Goal: Task Accomplishment & Management: Use online tool/utility

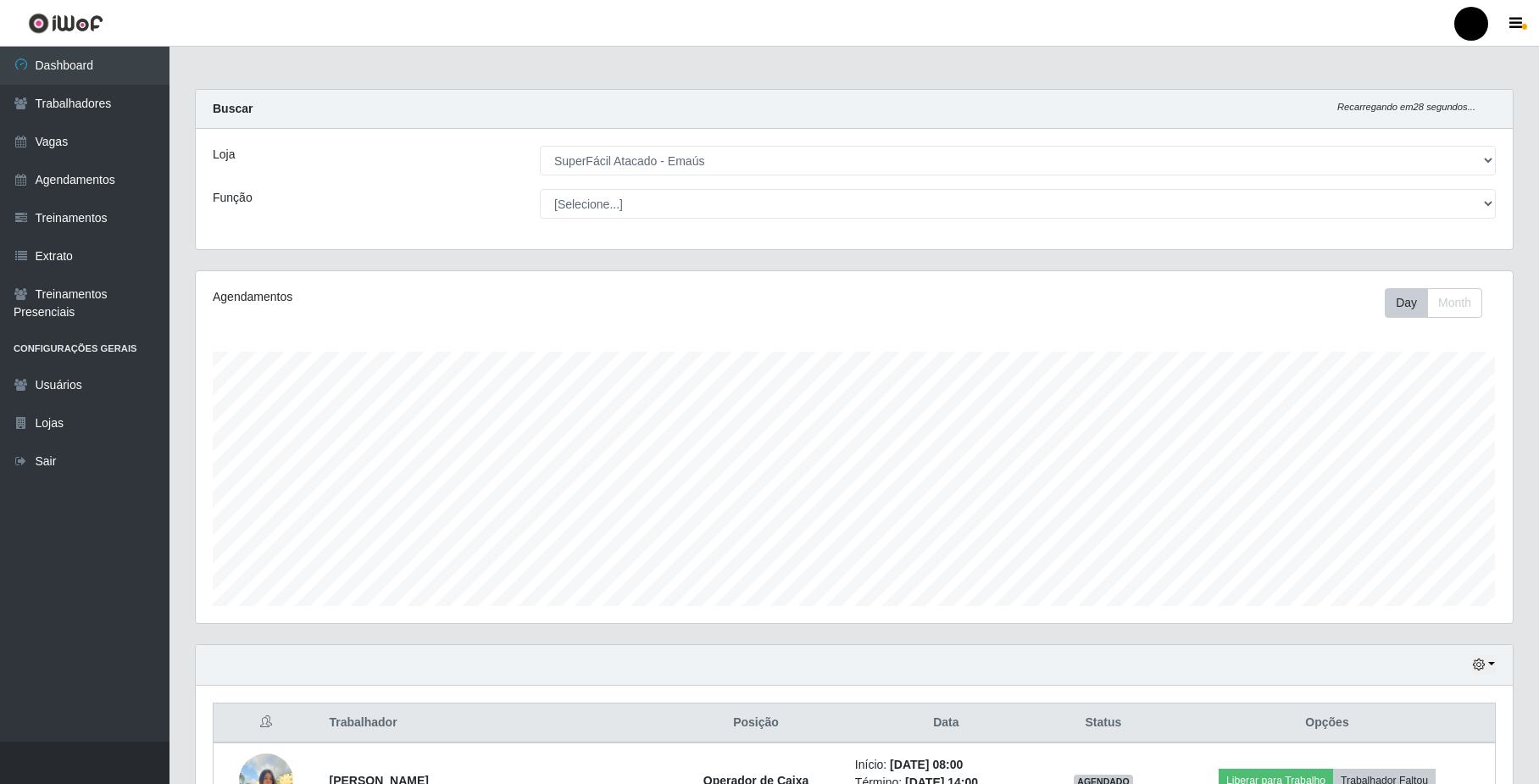
select select "407"
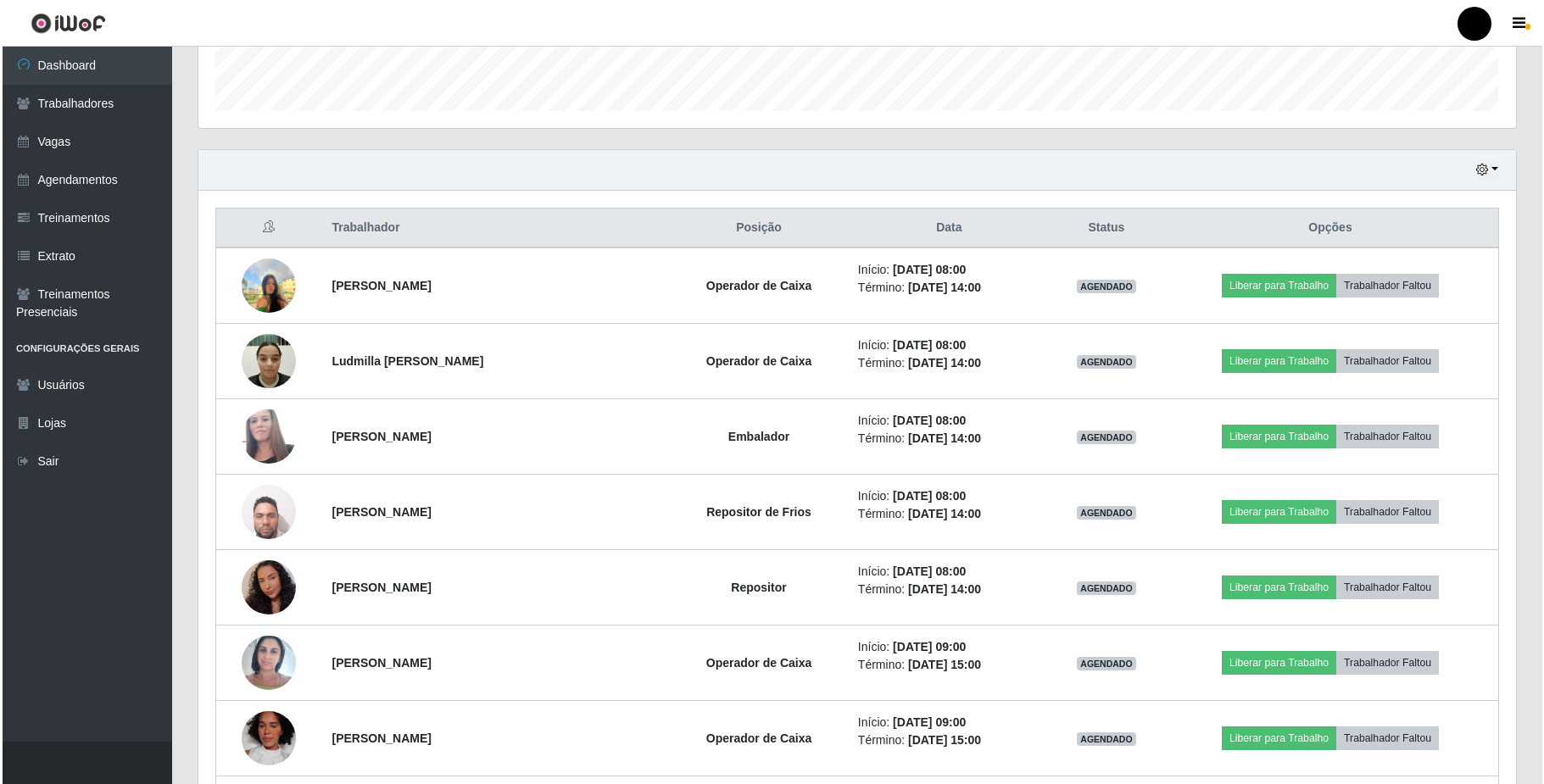
scroll to position [608, 0]
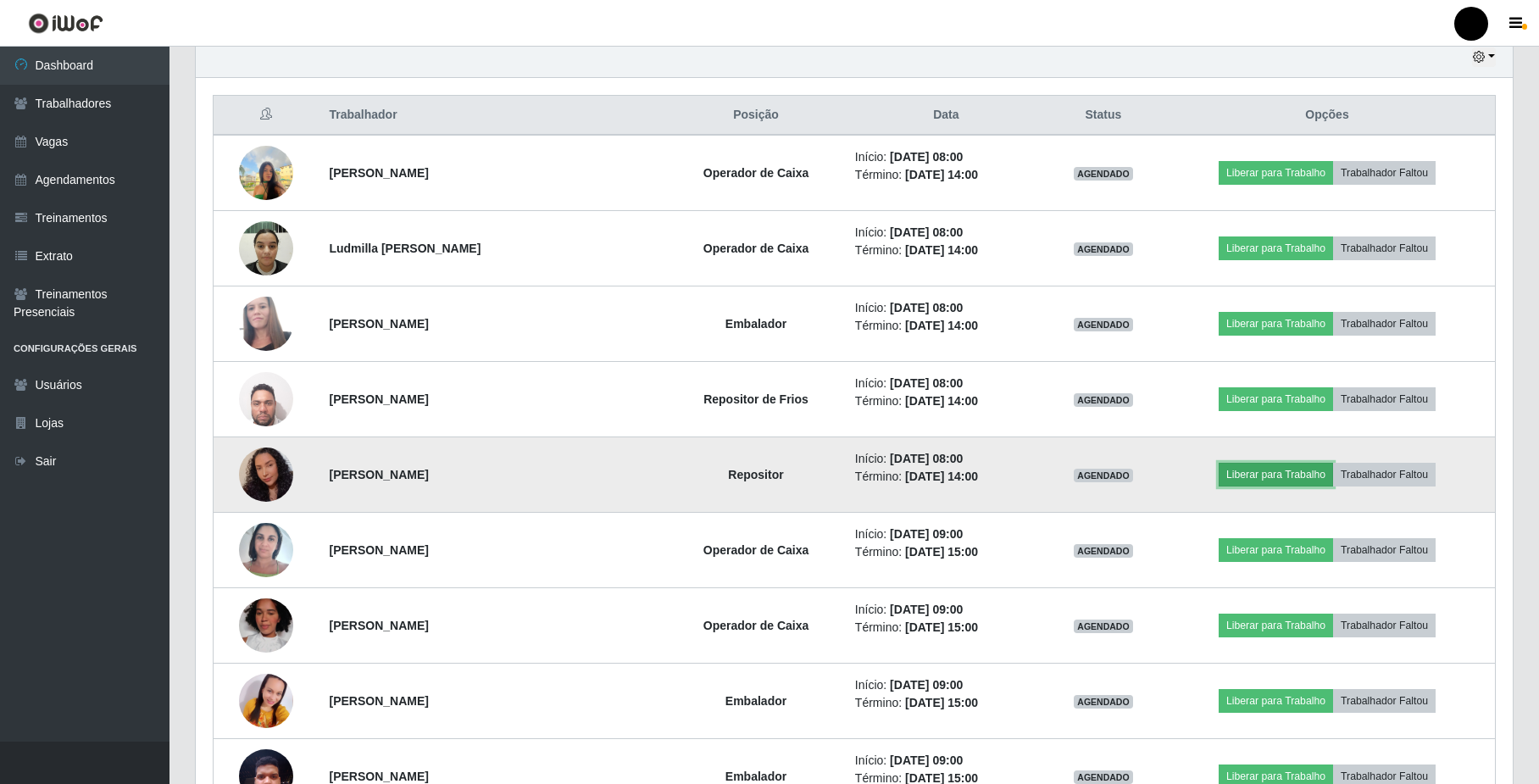
click at [1276, 477] on button "Liberar para Trabalho" at bounding box center [1276, 475] width 115 height 24
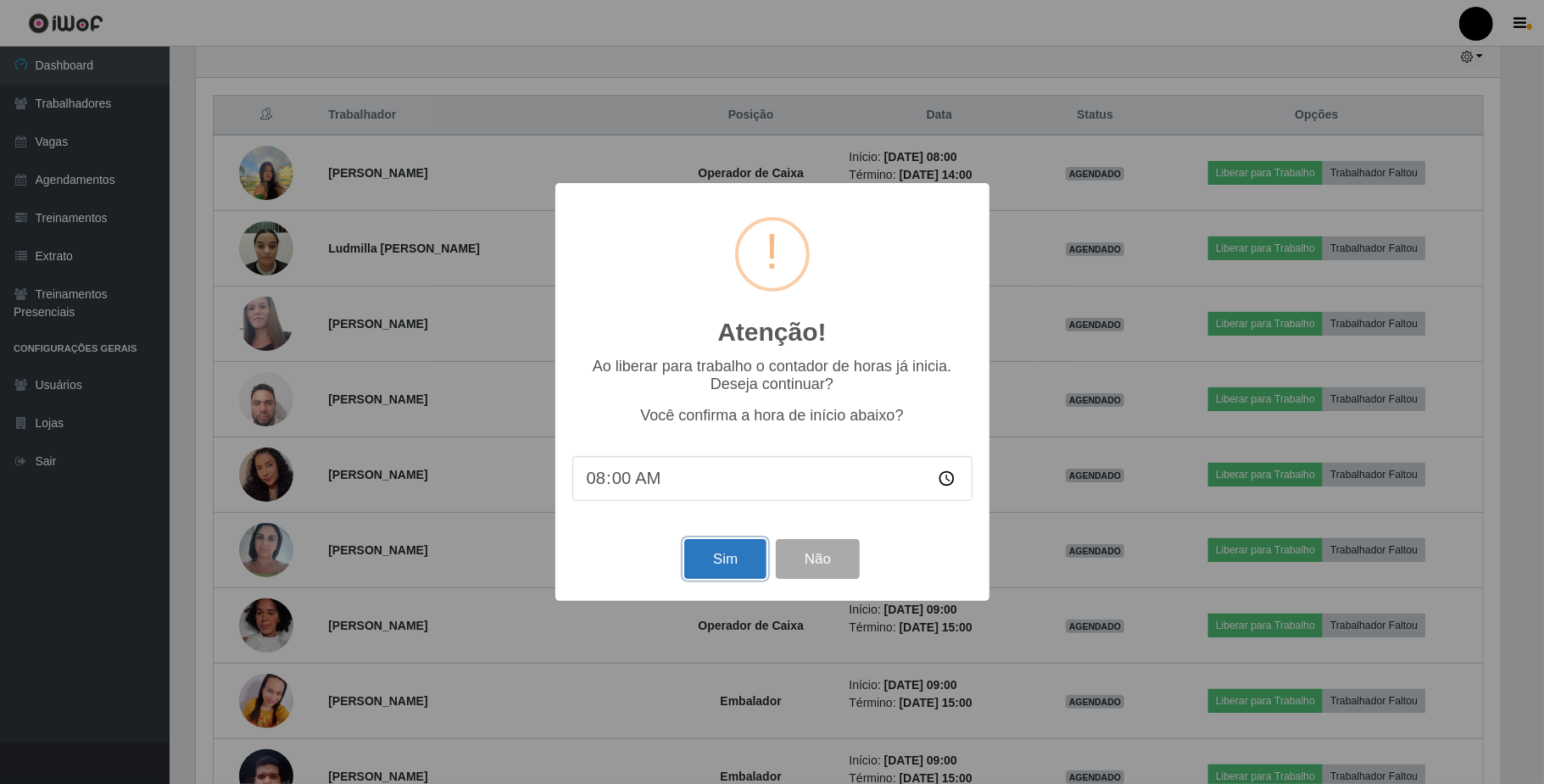
click at [757, 573] on button "Sim" at bounding box center [725, 559] width 82 height 40
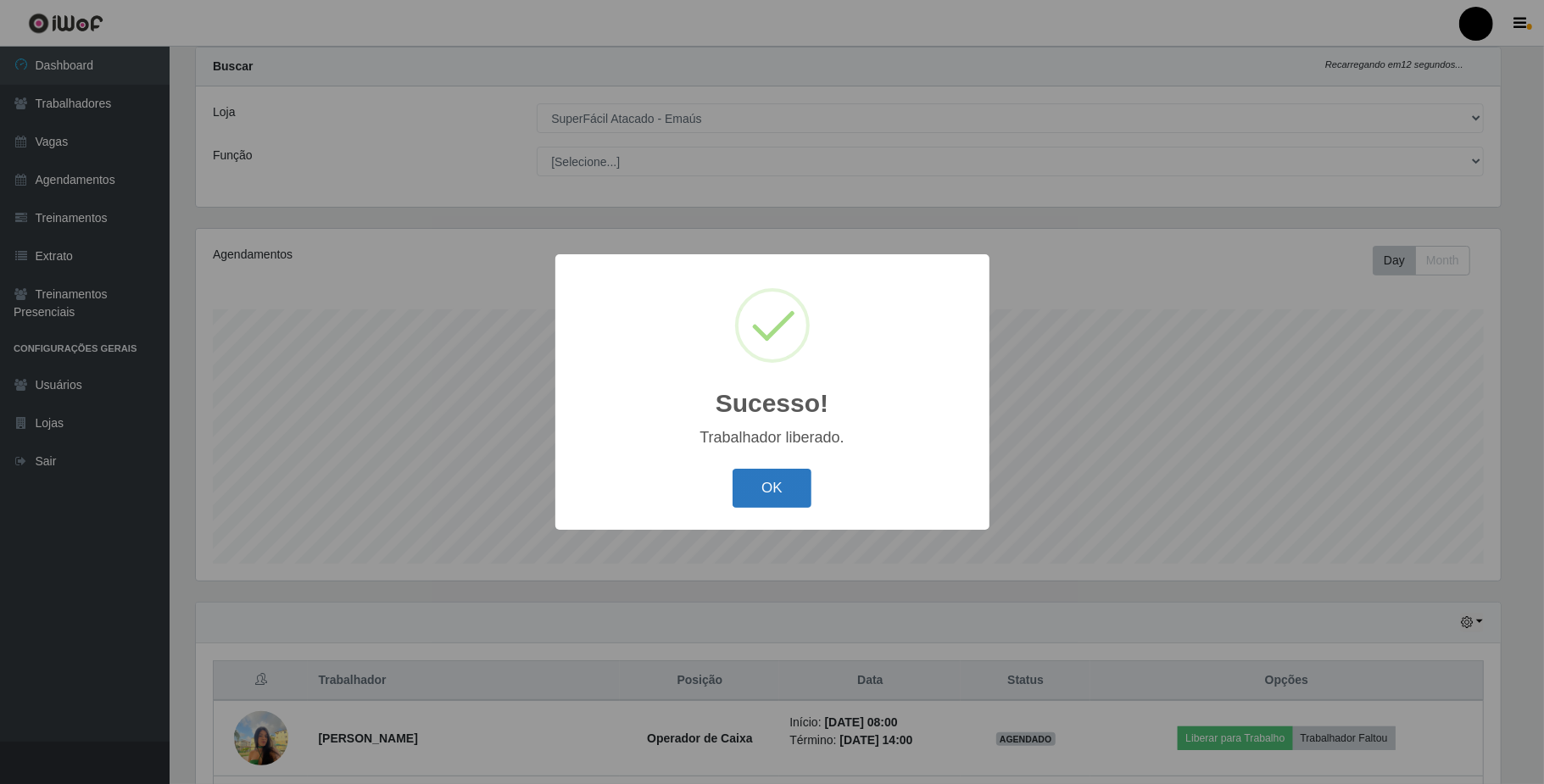
click at [780, 489] on button "OK" at bounding box center [772, 488] width 79 height 40
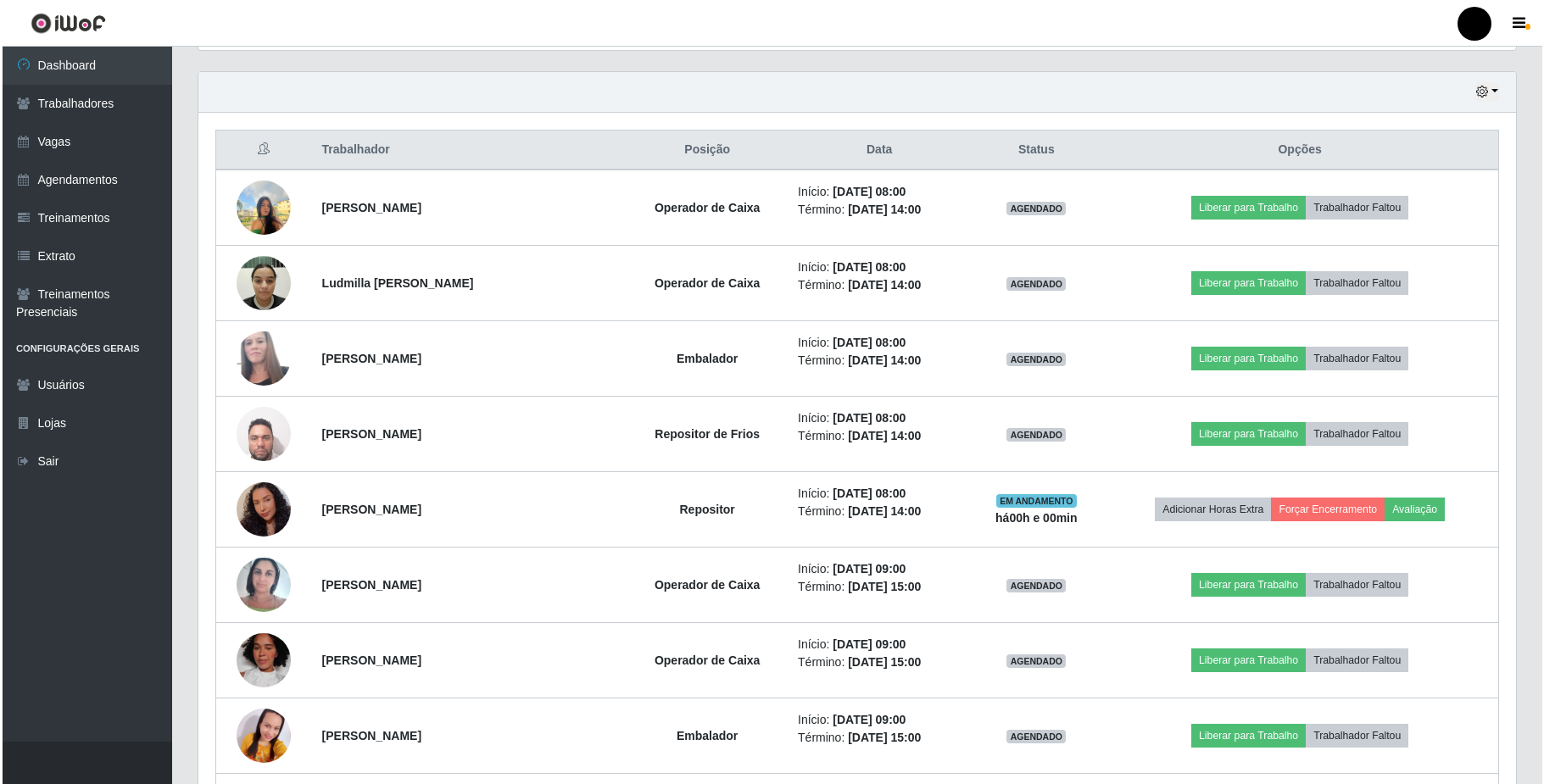
scroll to position [608, 0]
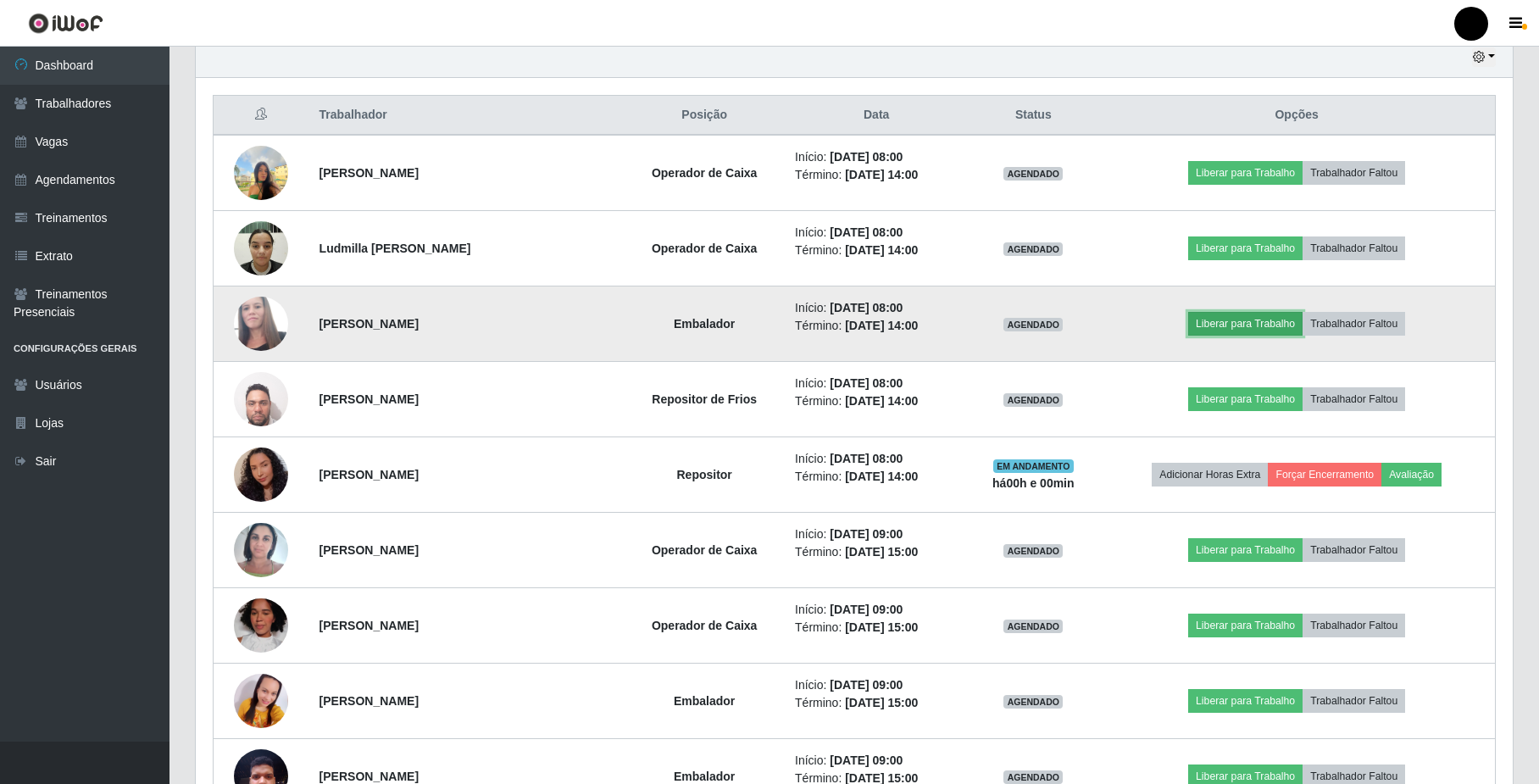
click at [1222, 326] on button "Liberar para Trabalho" at bounding box center [1246, 323] width 115 height 24
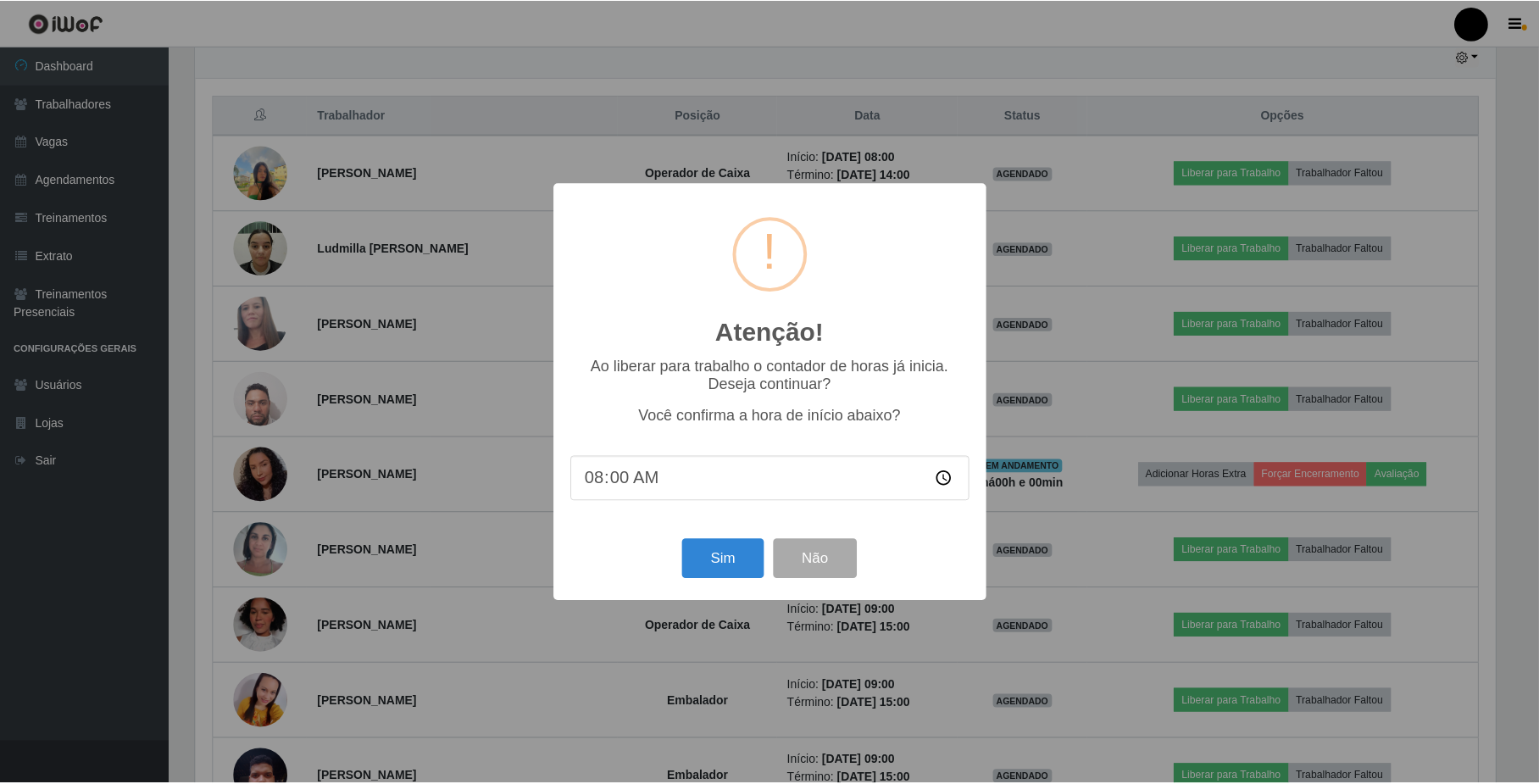
scroll to position [353, 1304]
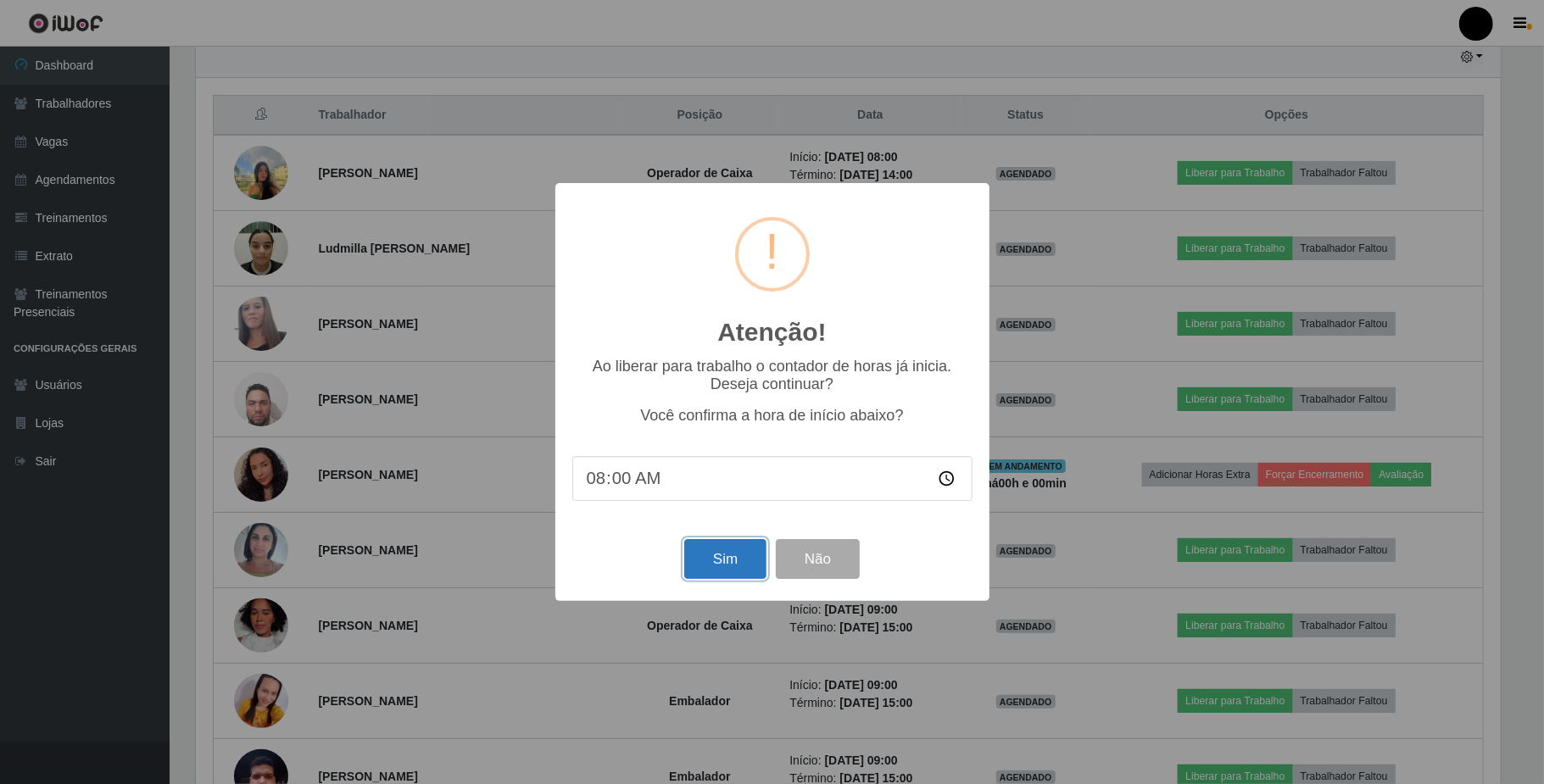
click at [724, 570] on button "Sim" at bounding box center [725, 559] width 82 height 40
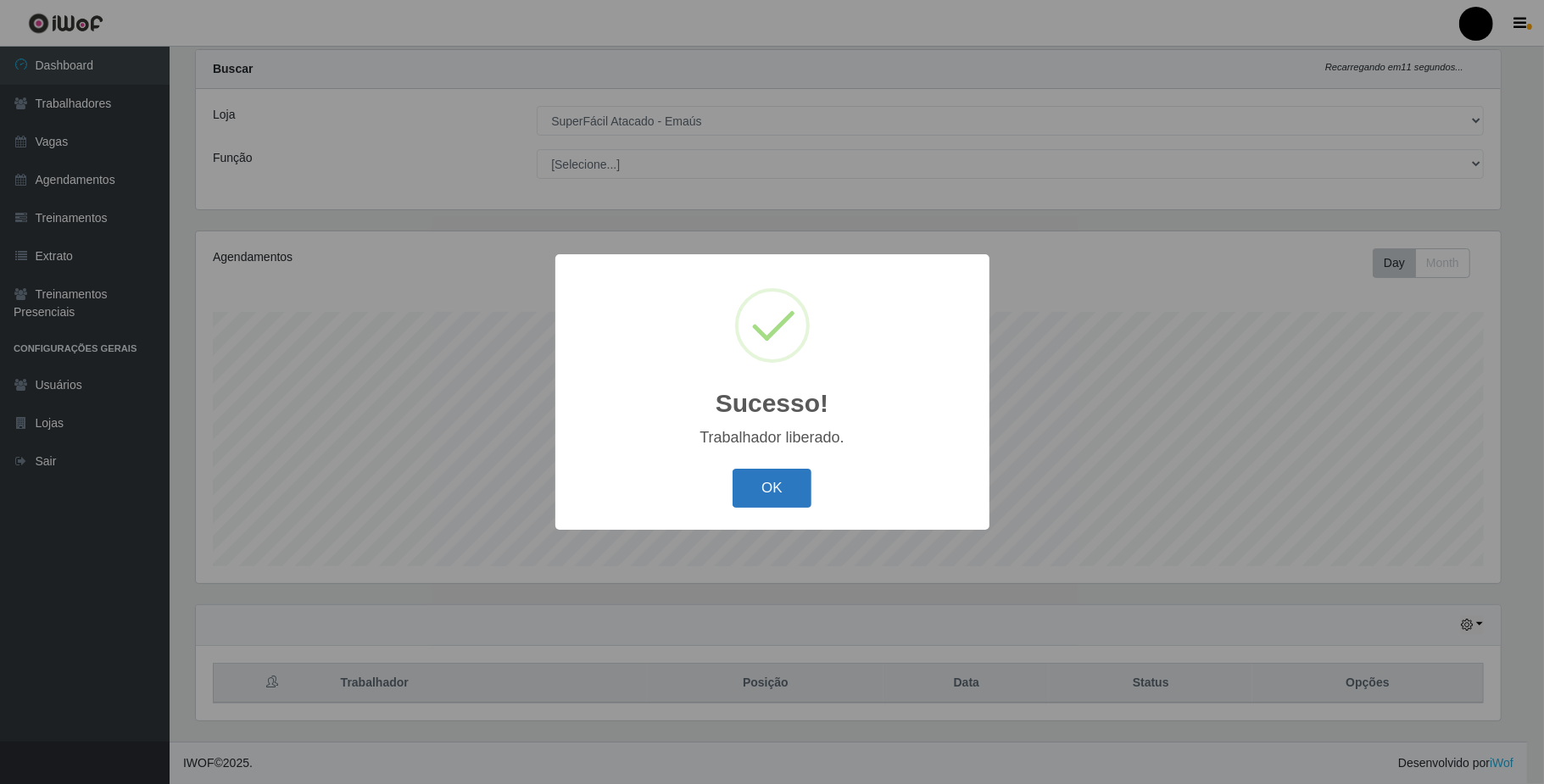
click at [780, 479] on button "OK" at bounding box center [772, 488] width 79 height 40
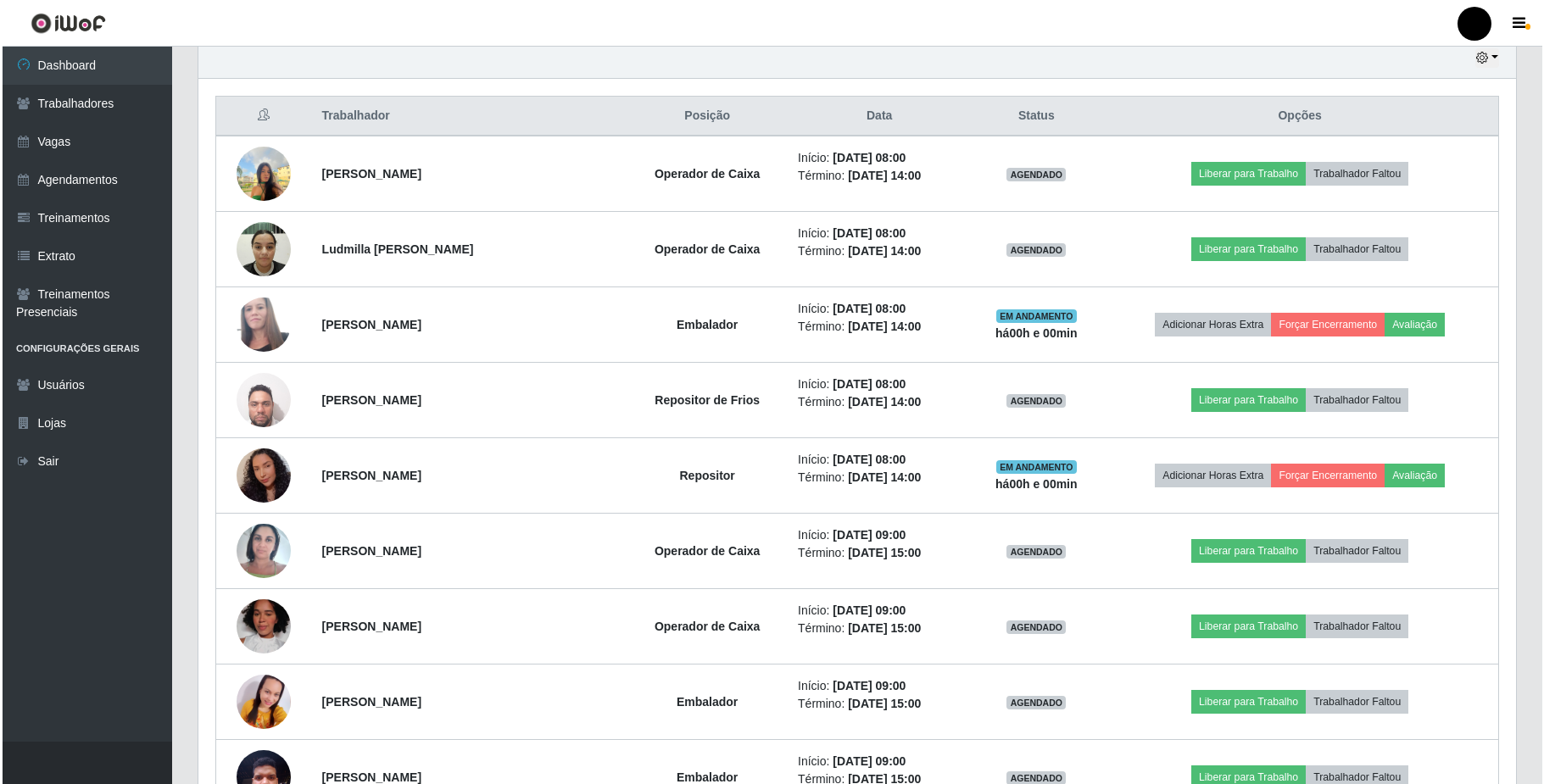
scroll to position [608, 0]
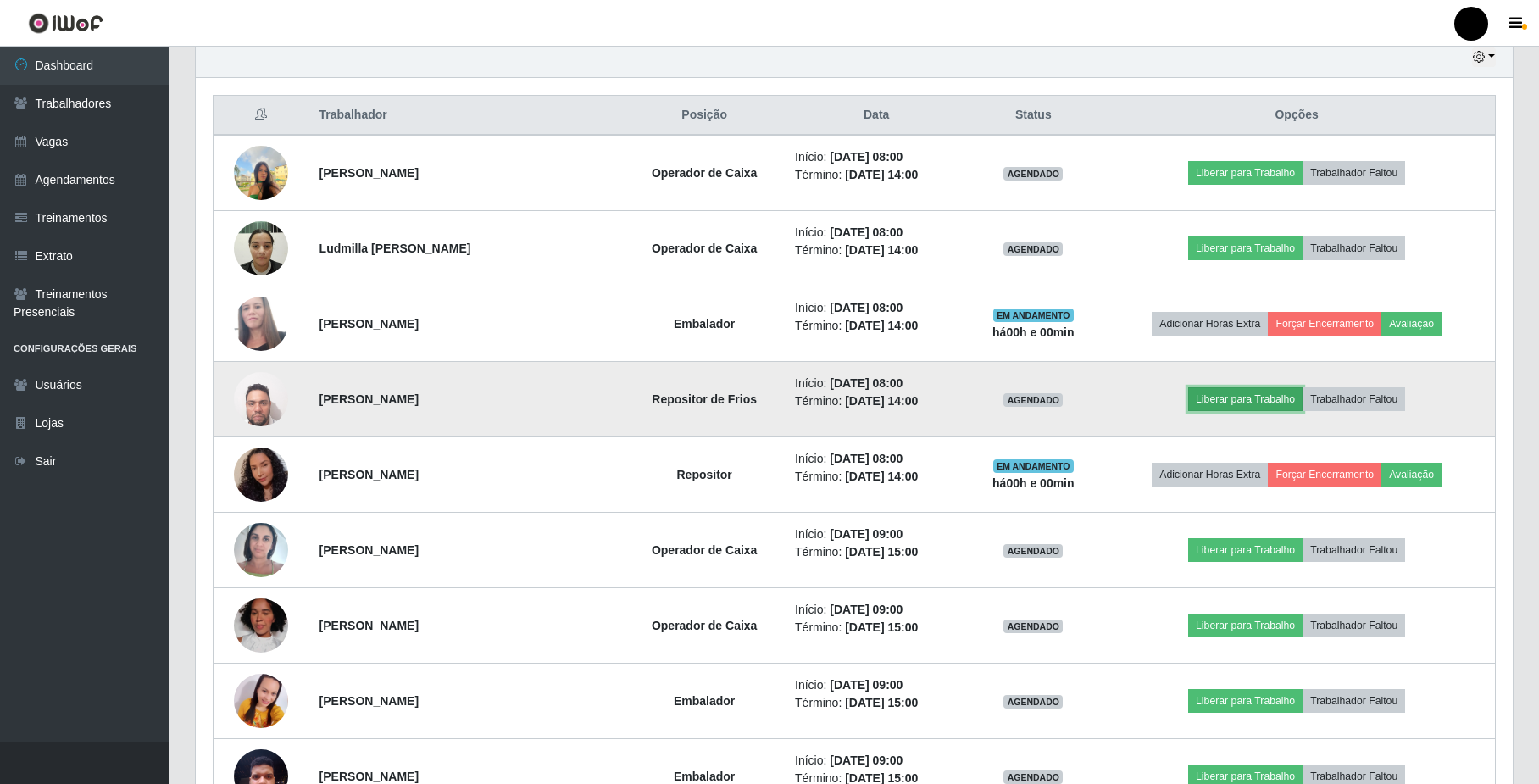
click at [1219, 401] on button "Liberar para Trabalho" at bounding box center [1246, 399] width 115 height 24
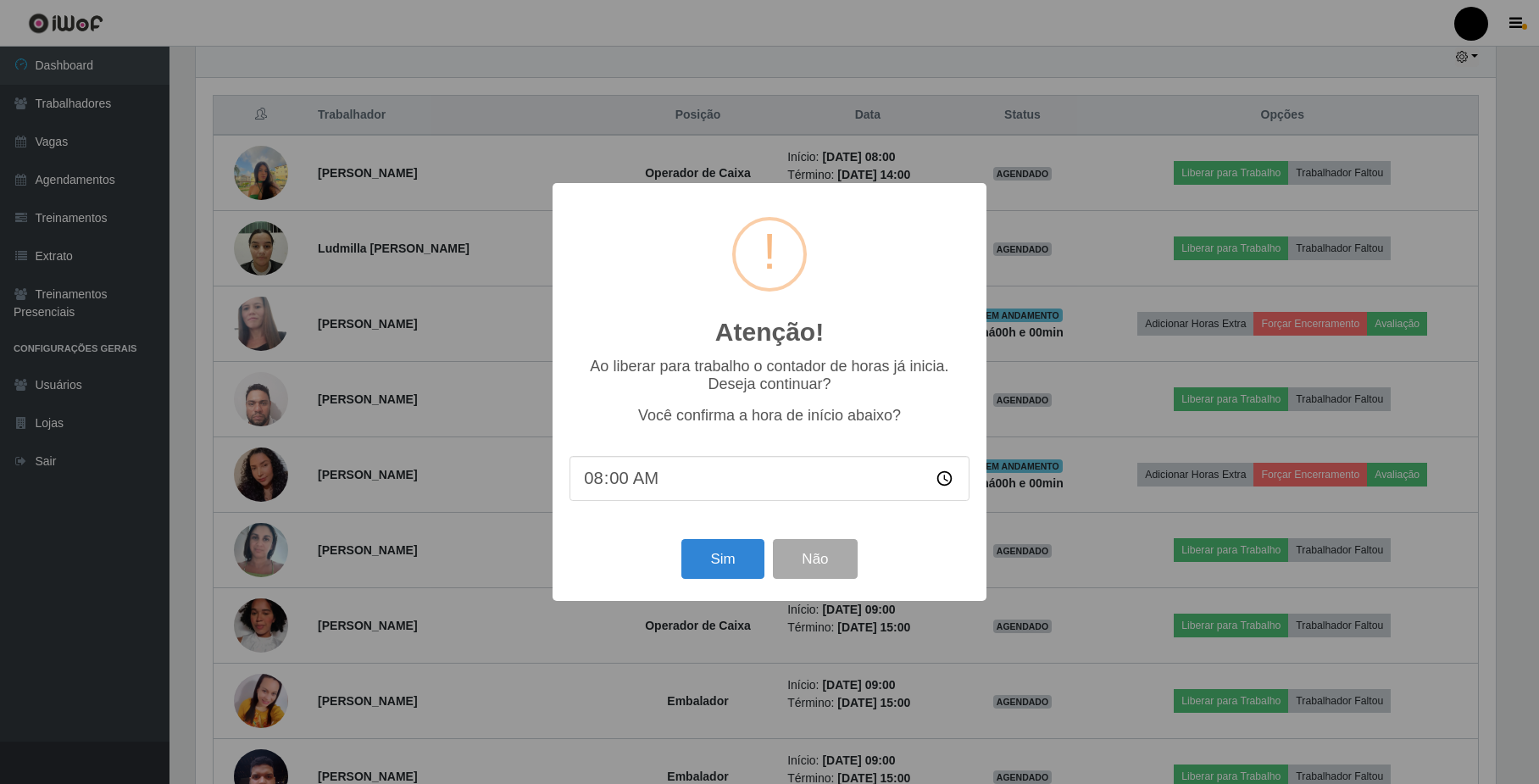
scroll to position [353, 1304]
click at [751, 565] on button "Sim" at bounding box center [725, 559] width 82 height 40
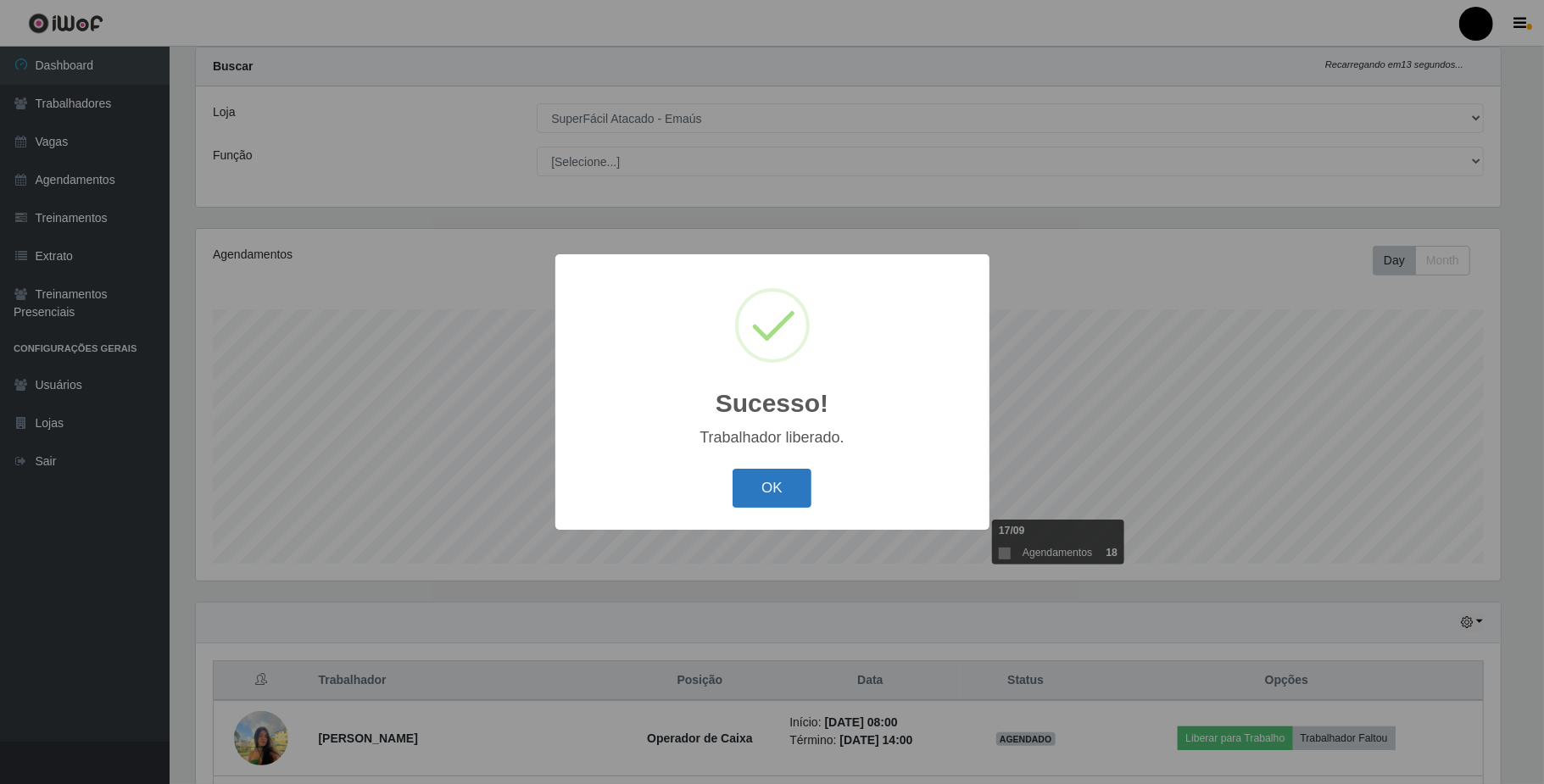
click at [780, 493] on button "OK" at bounding box center [772, 488] width 79 height 40
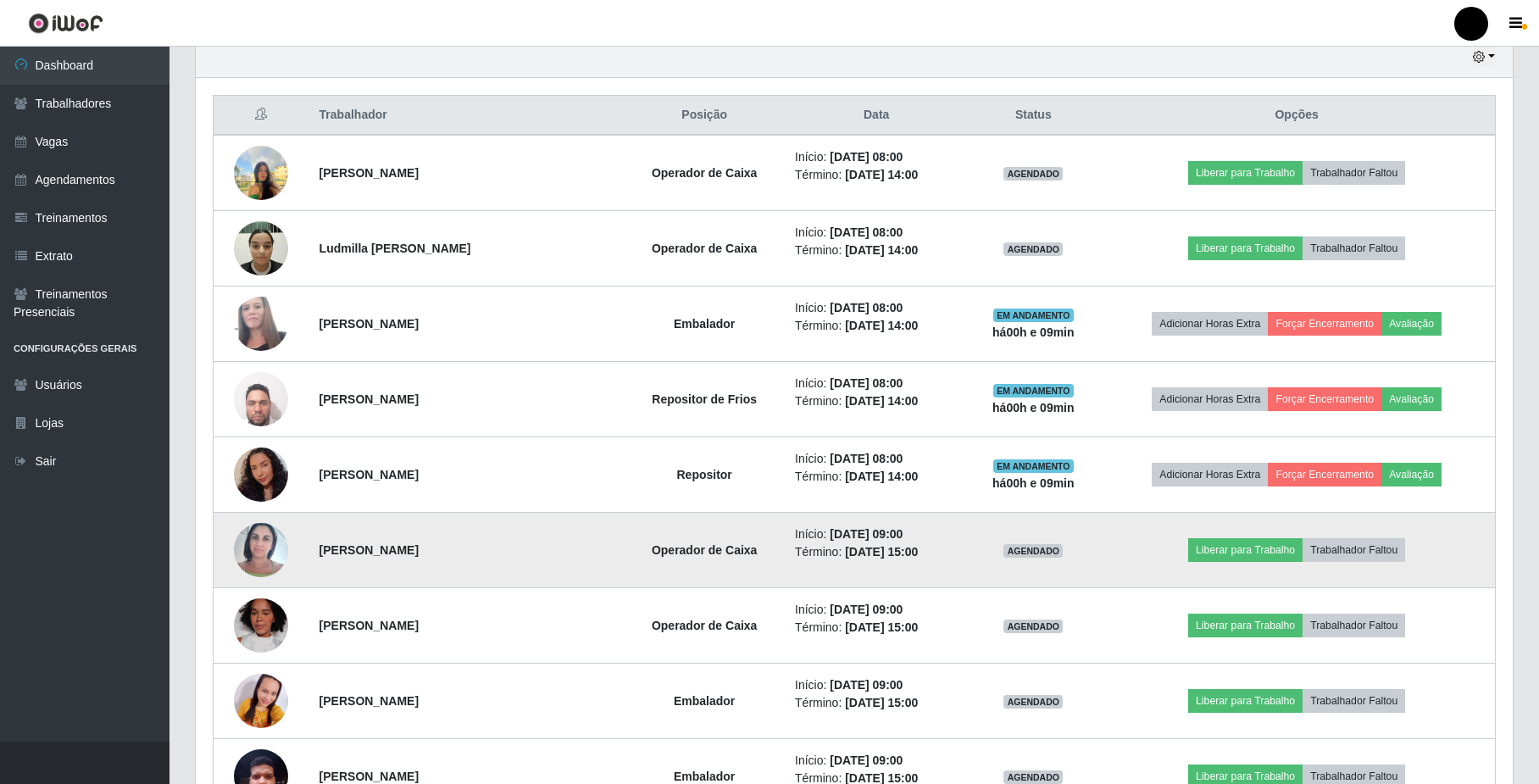
scroll to position [495, 0]
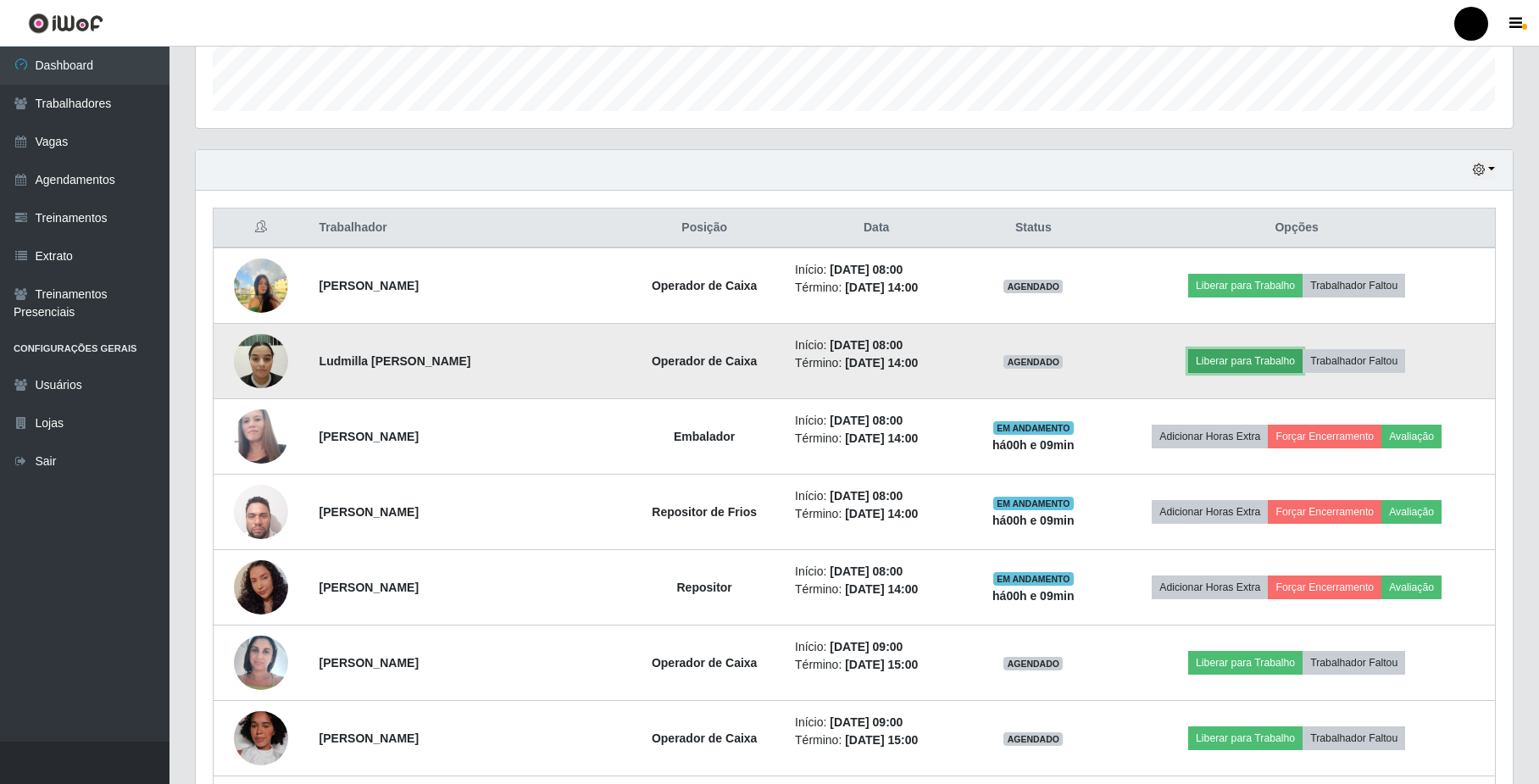
click at [1280, 365] on button "Liberar para Trabalho" at bounding box center [1246, 361] width 115 height 24
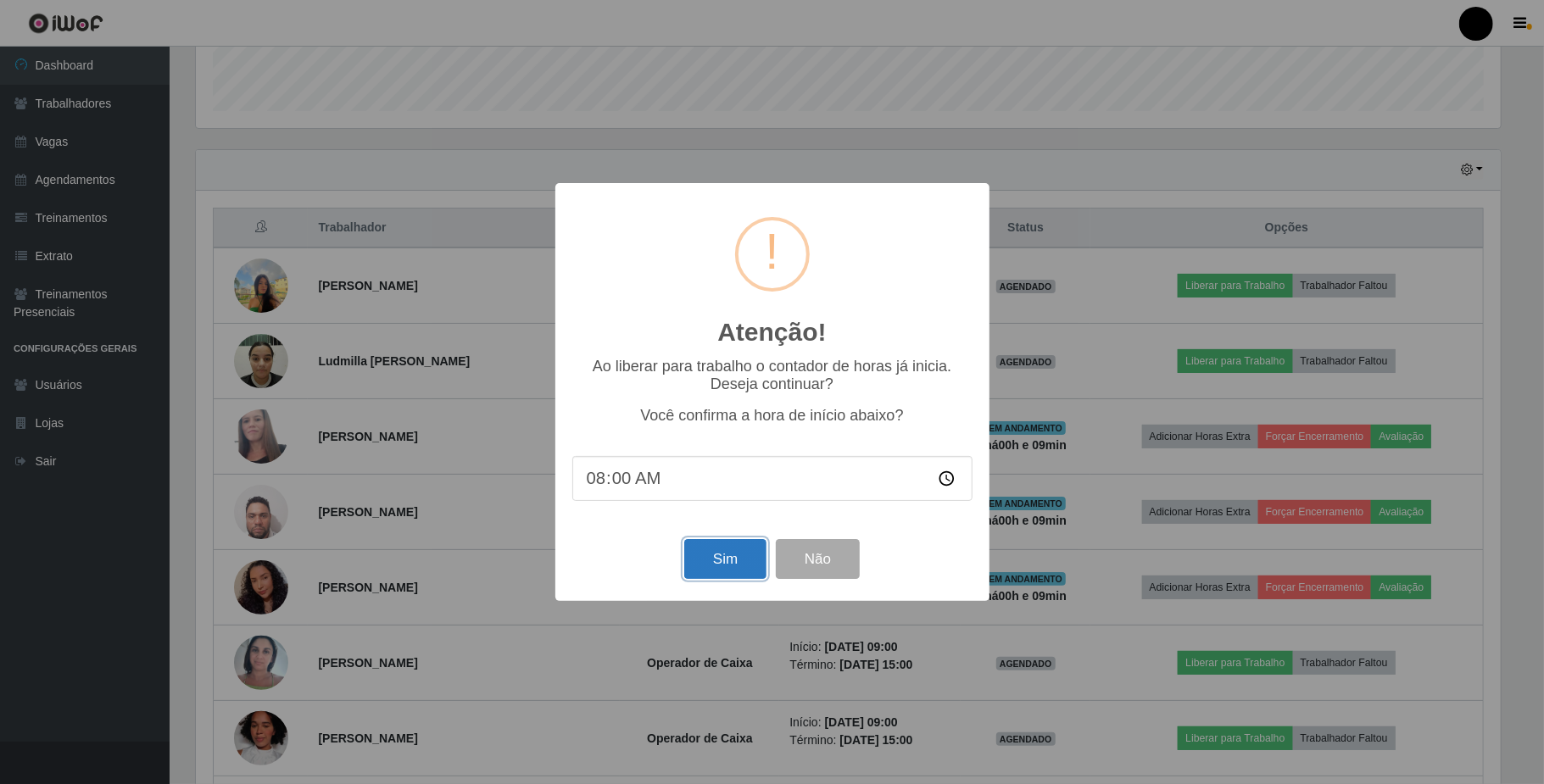
click at [696, 558] on button "Sim" at bounding box center [725, 559] width 82 height 40
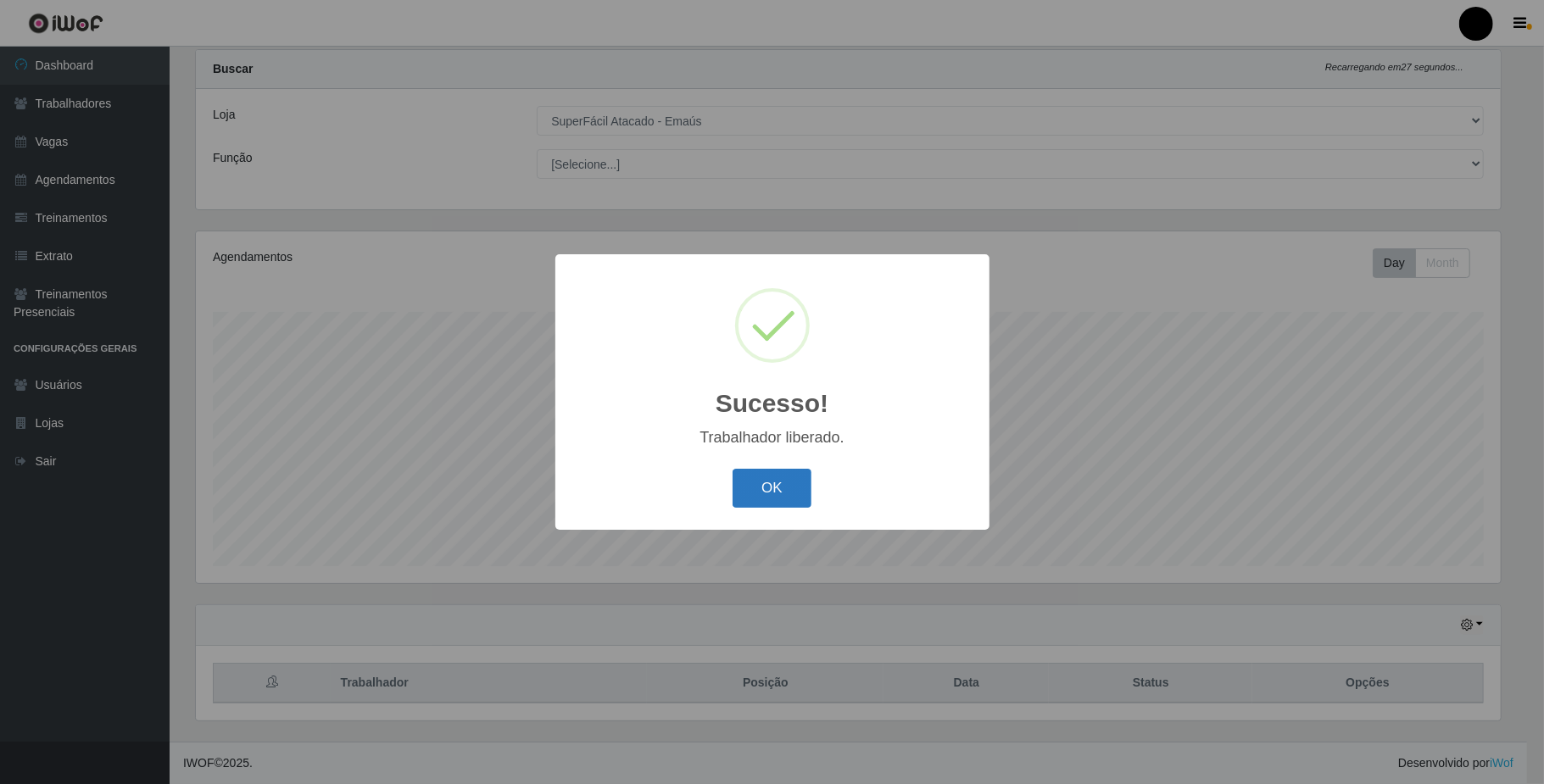
click at [774, 492] on button "OK" at bounding box center [772, 488] width 79 height 40
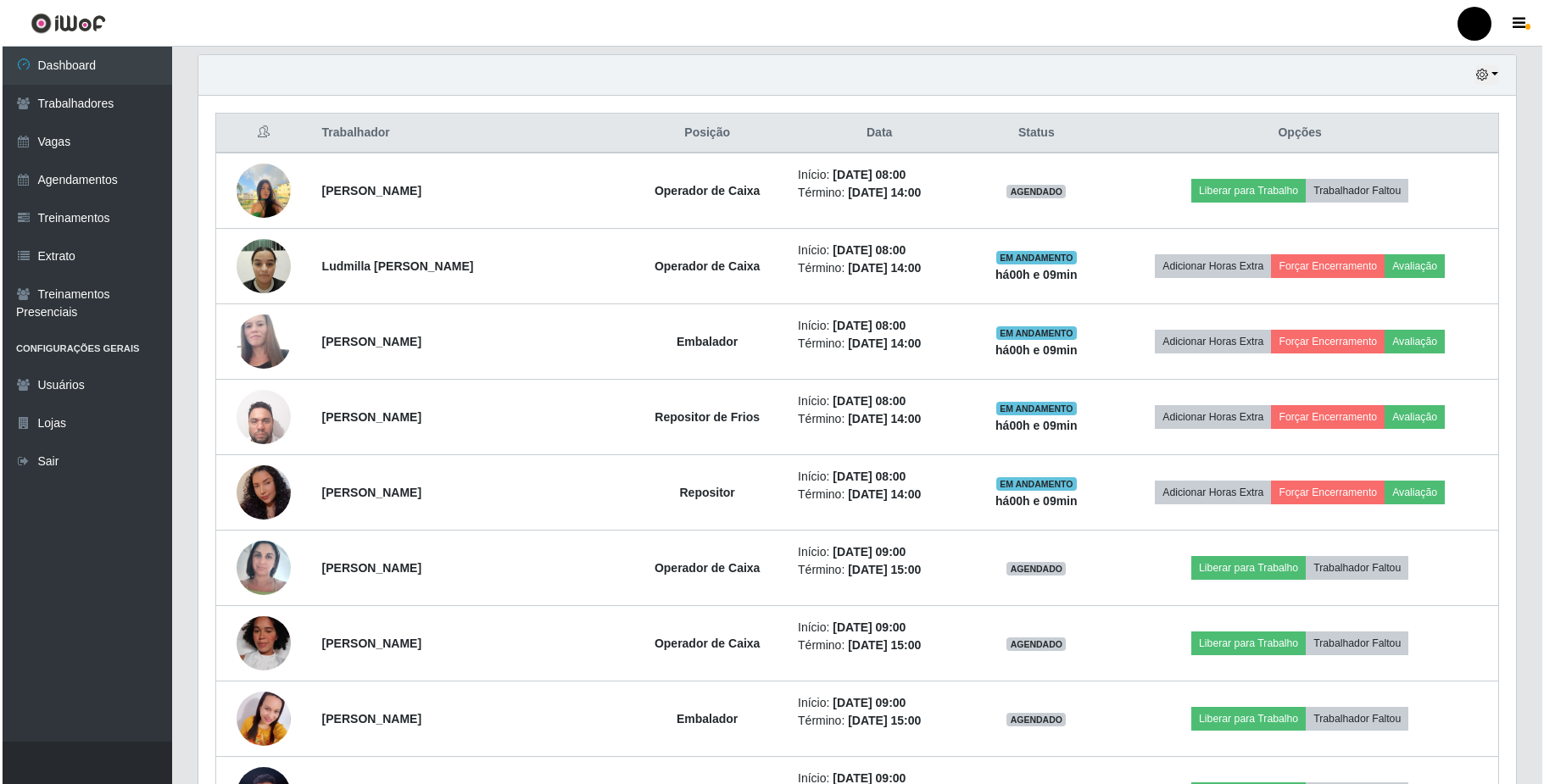
scroll to position [608, 0]
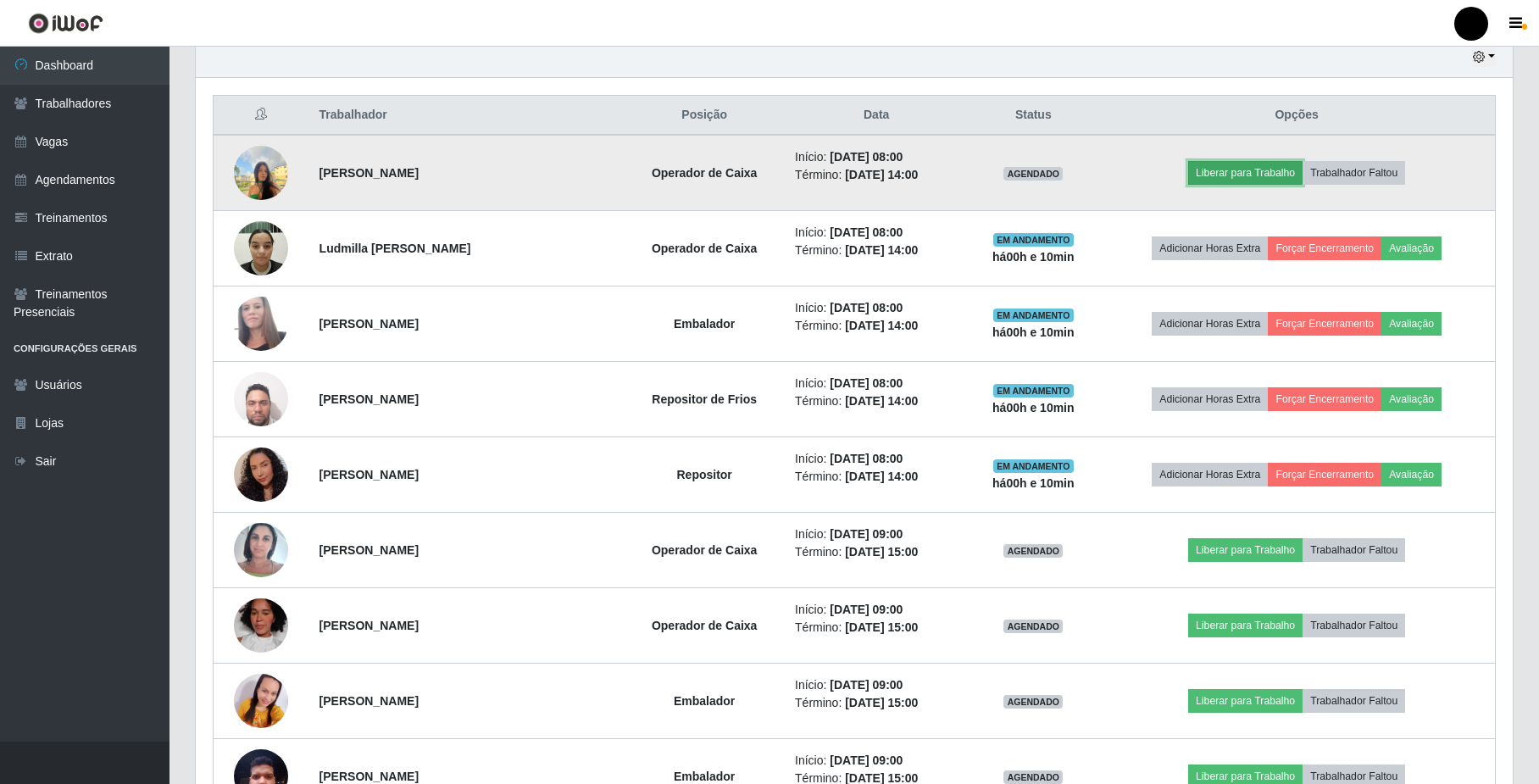
click at [1234, 180] on button "Liberar para Trabalho" at bounding box center [1246, 173] width 115 height 24
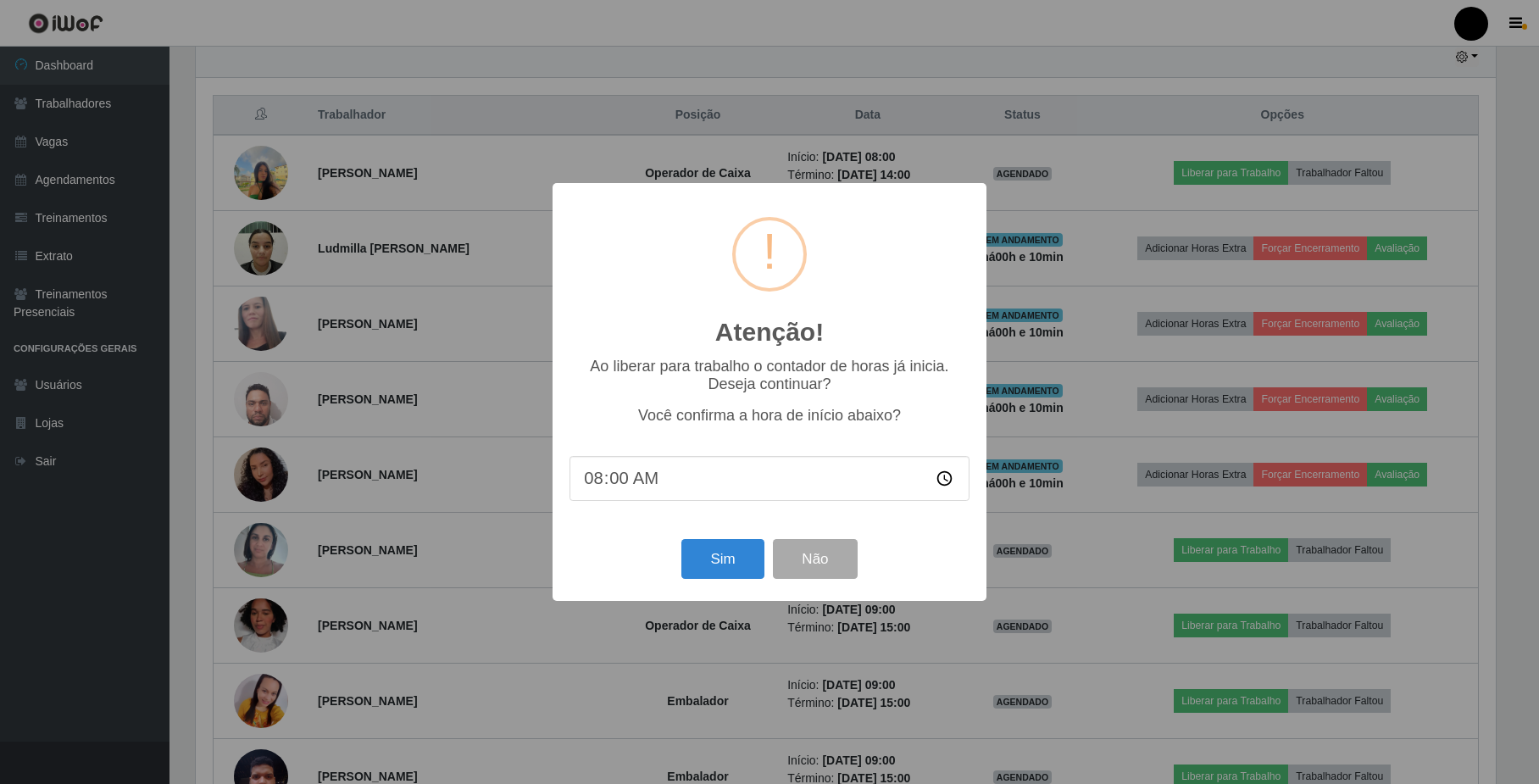
scroll to position [353, 1304]
click at [737, 565] on button "Sim" at bounding box center [725, 559] width 82 height 40
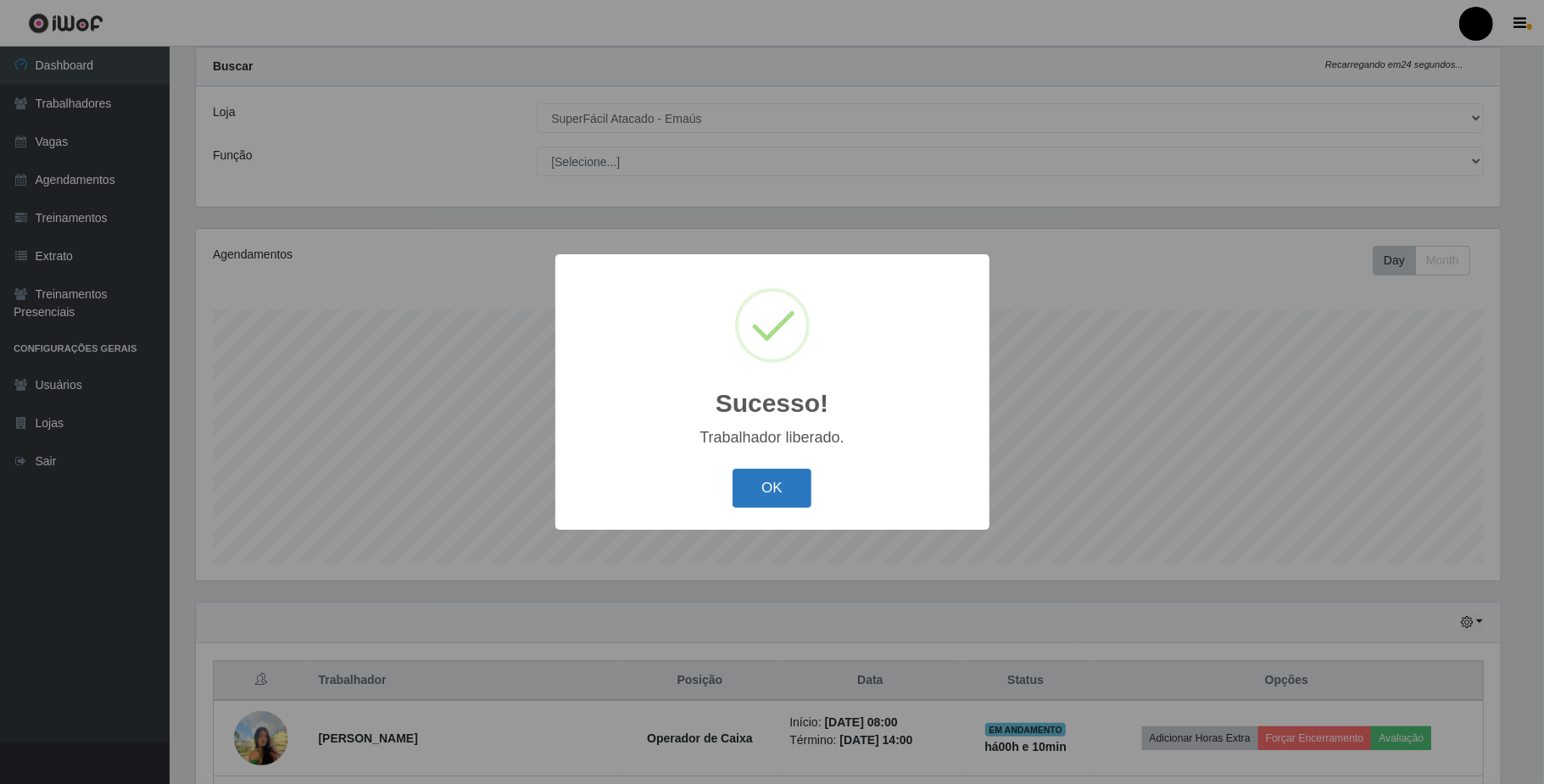
click at [778, 499] on button "OK" at bounding box center [772, 488] width 79 height 40
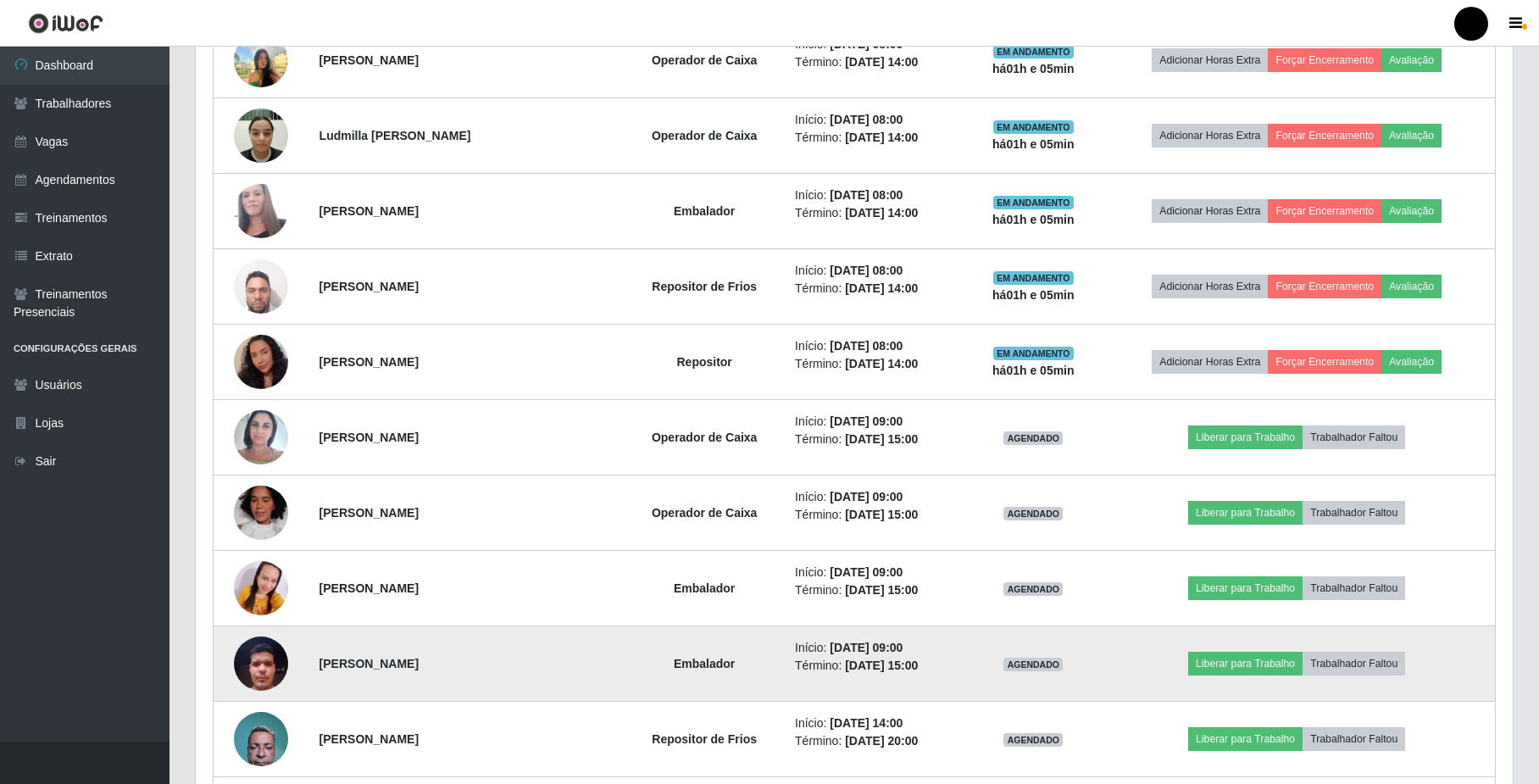
scroll to position [833, 0]
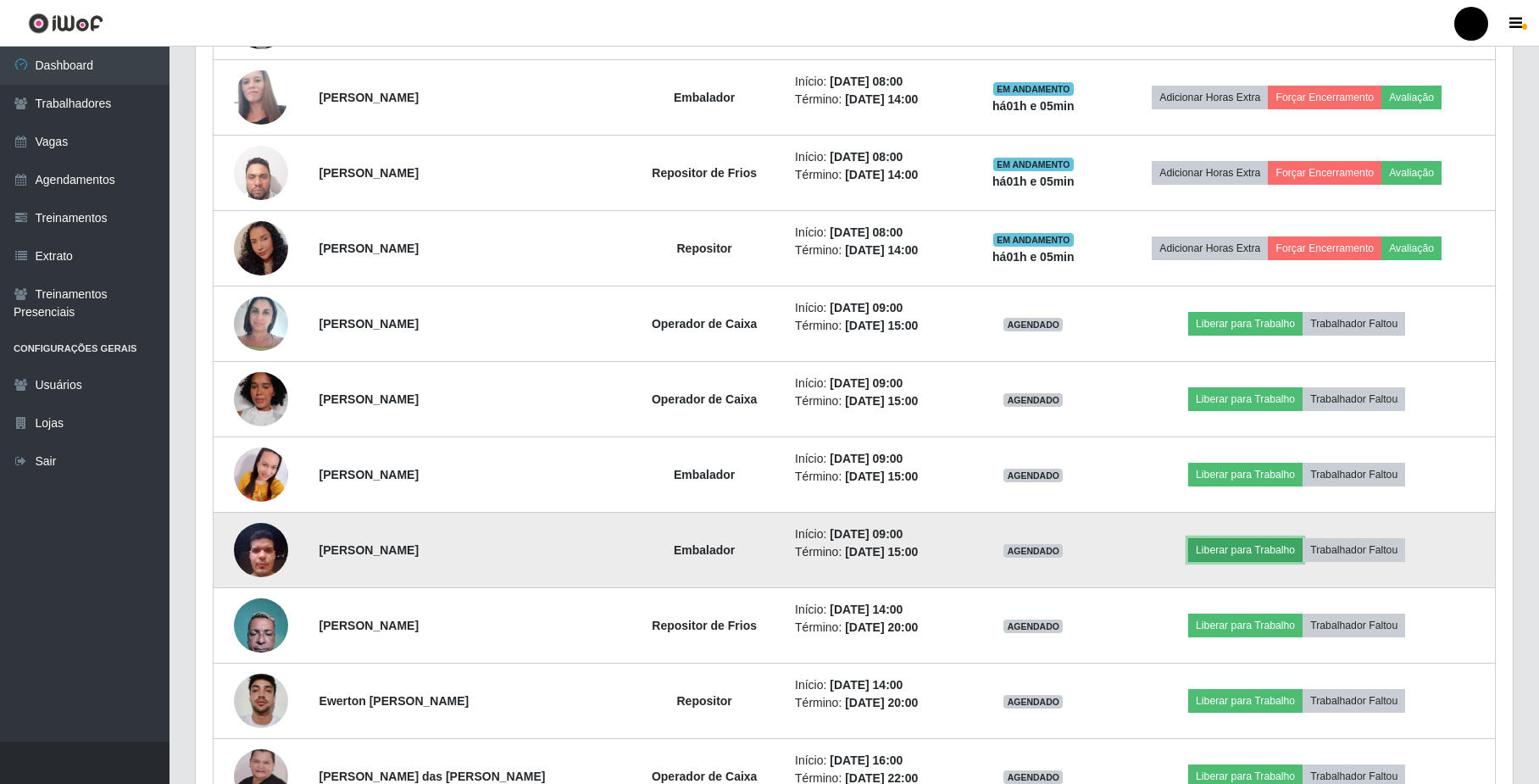
click at [1224, 561] on button "Liberar para Trabalho" at bounding box center [1246, 550] width 115 height 24
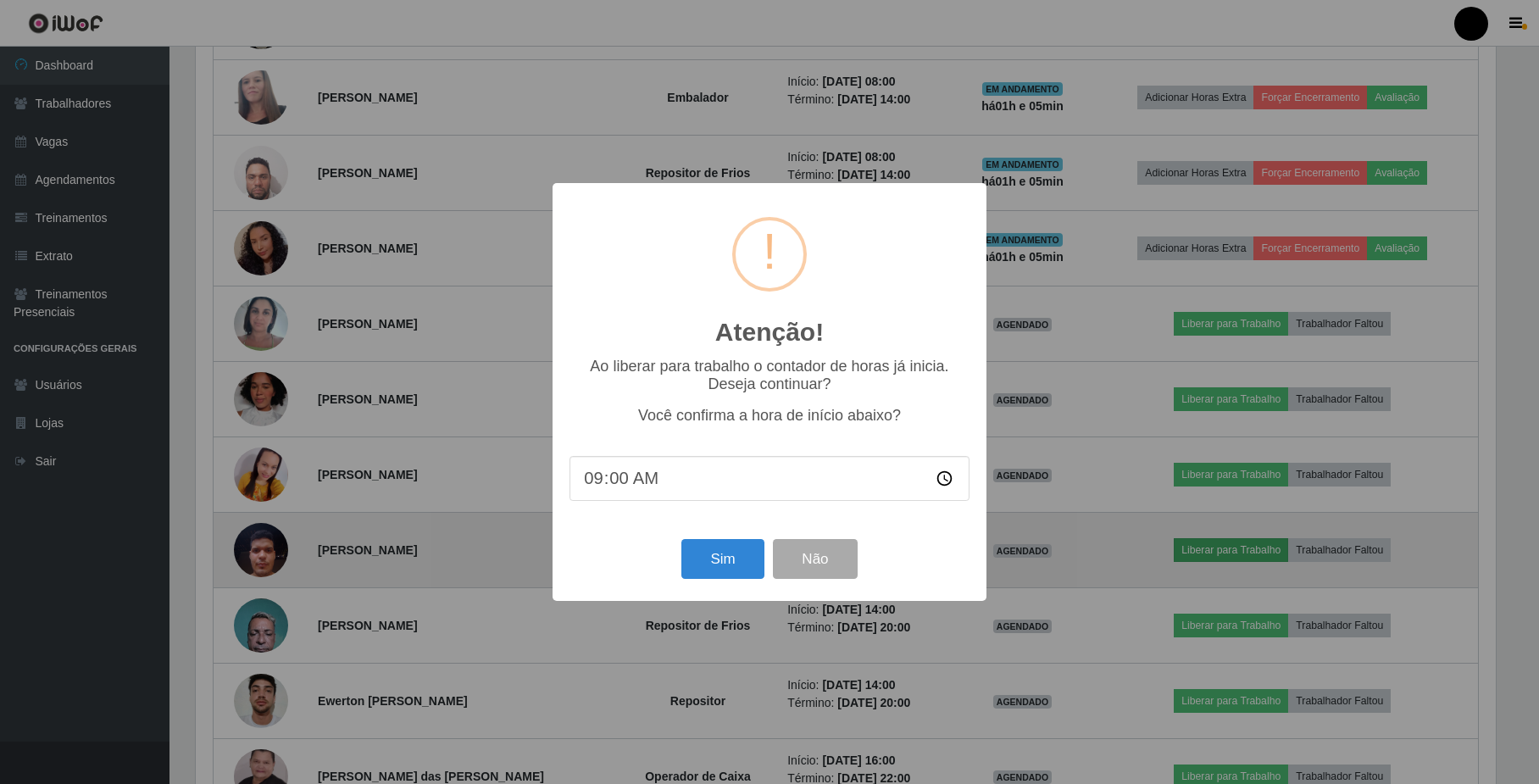
scroll to position [353, 1304]
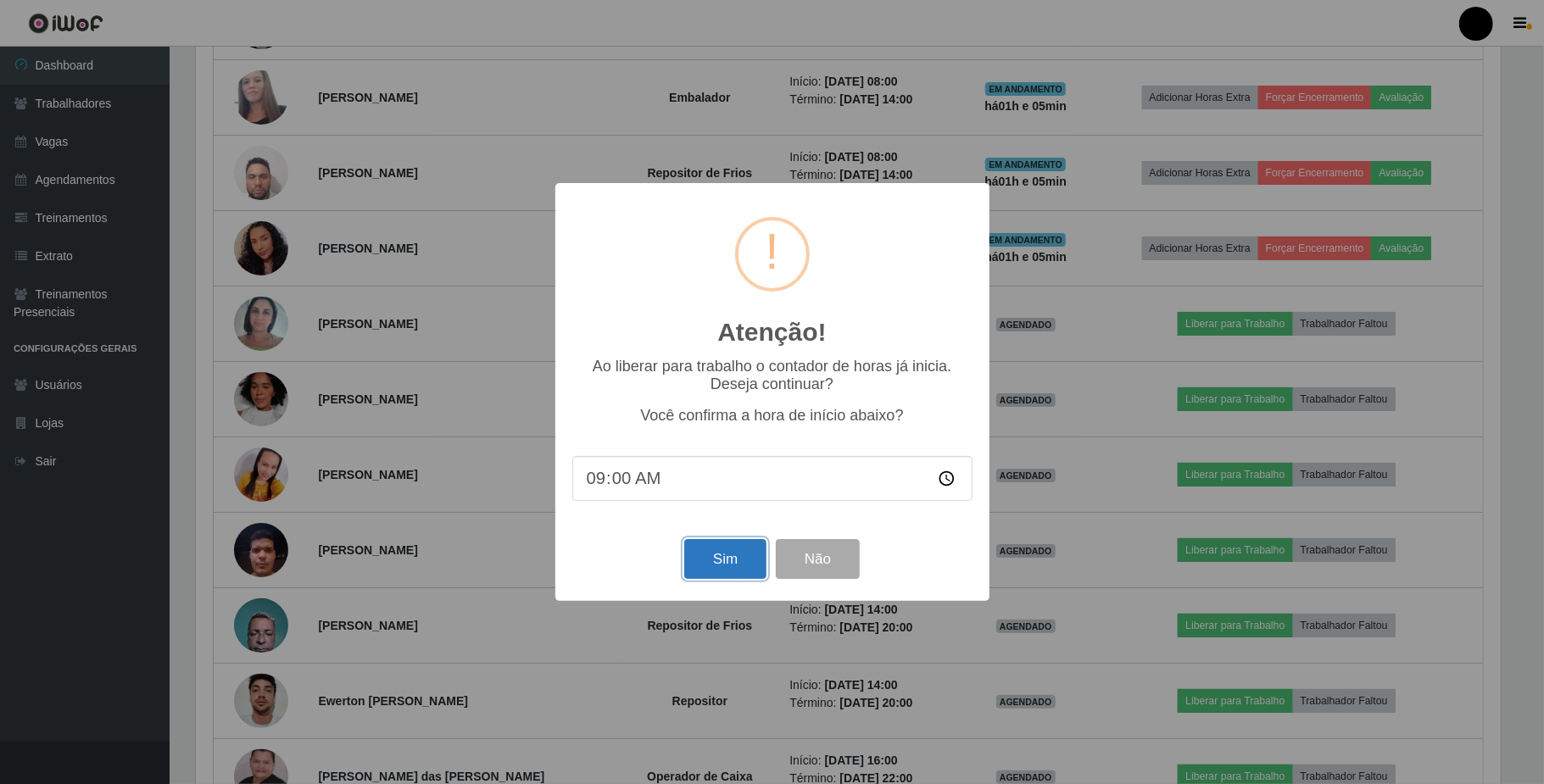
click at [733, 555] on button "Sim" at bounding box center [725, 559] width 82 height 40
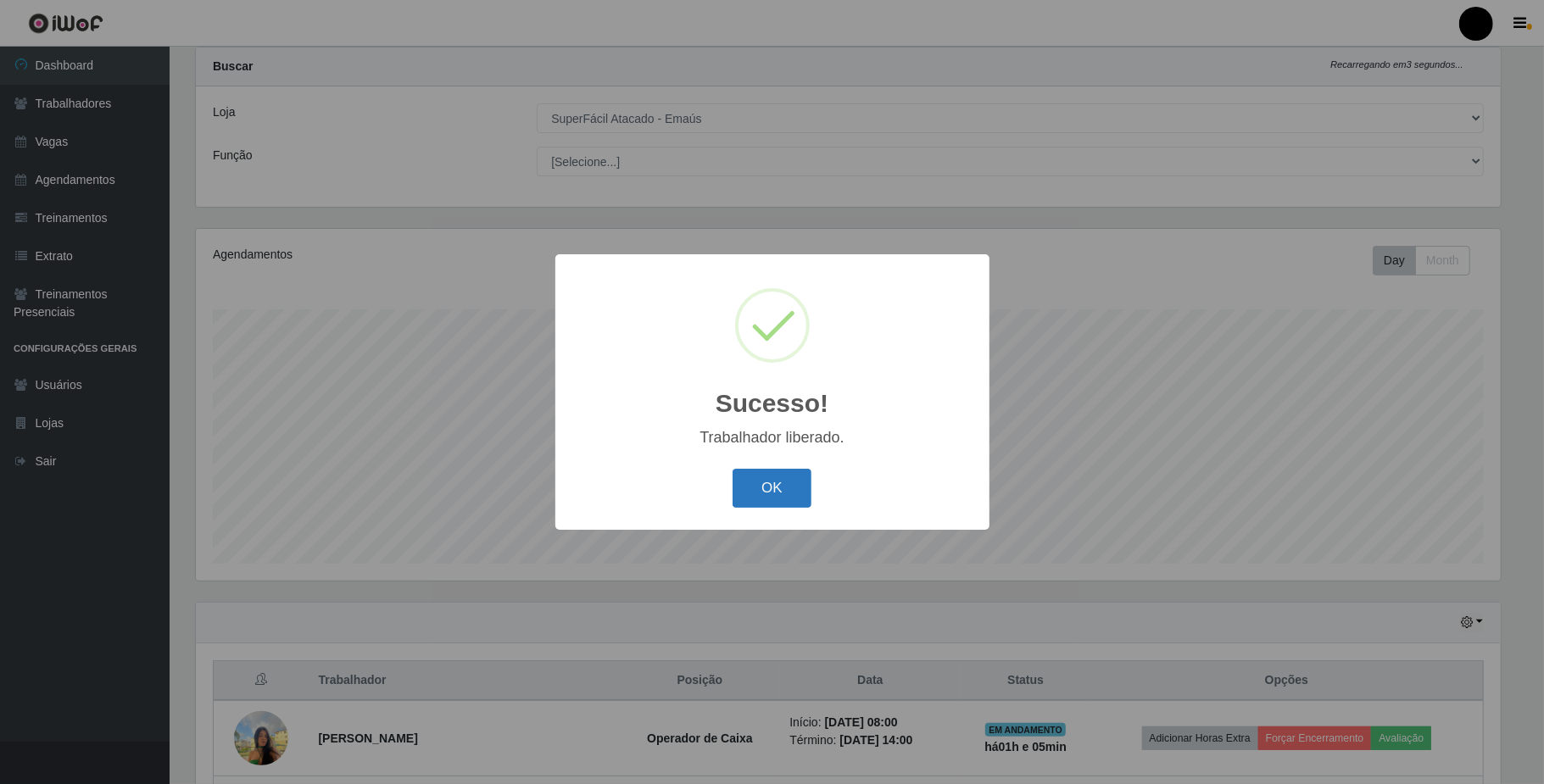
click at [772, 505] on button "OK" at bounding box center [772, 488] width 79 height 40
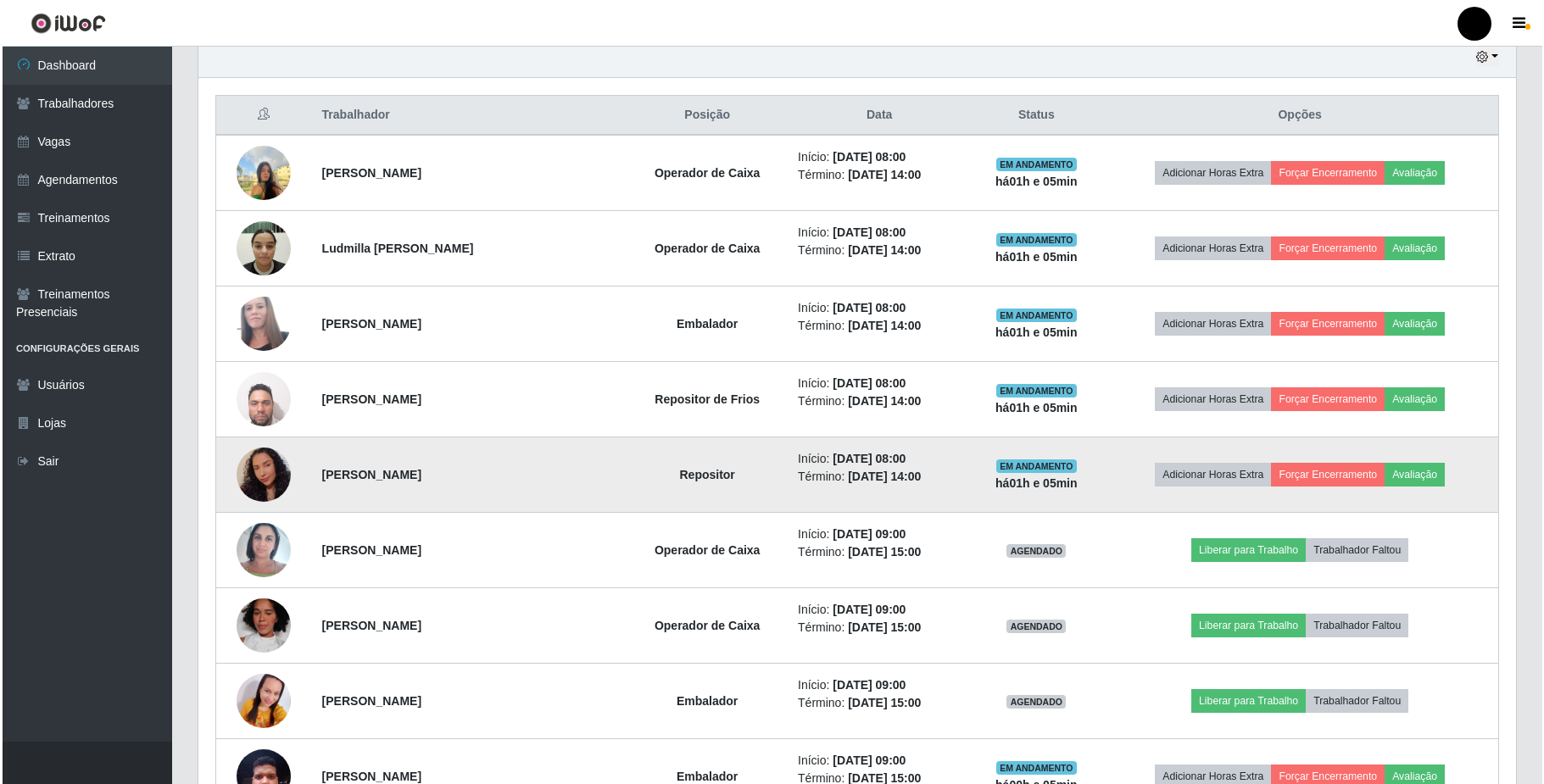
scroll to position [721, 0]
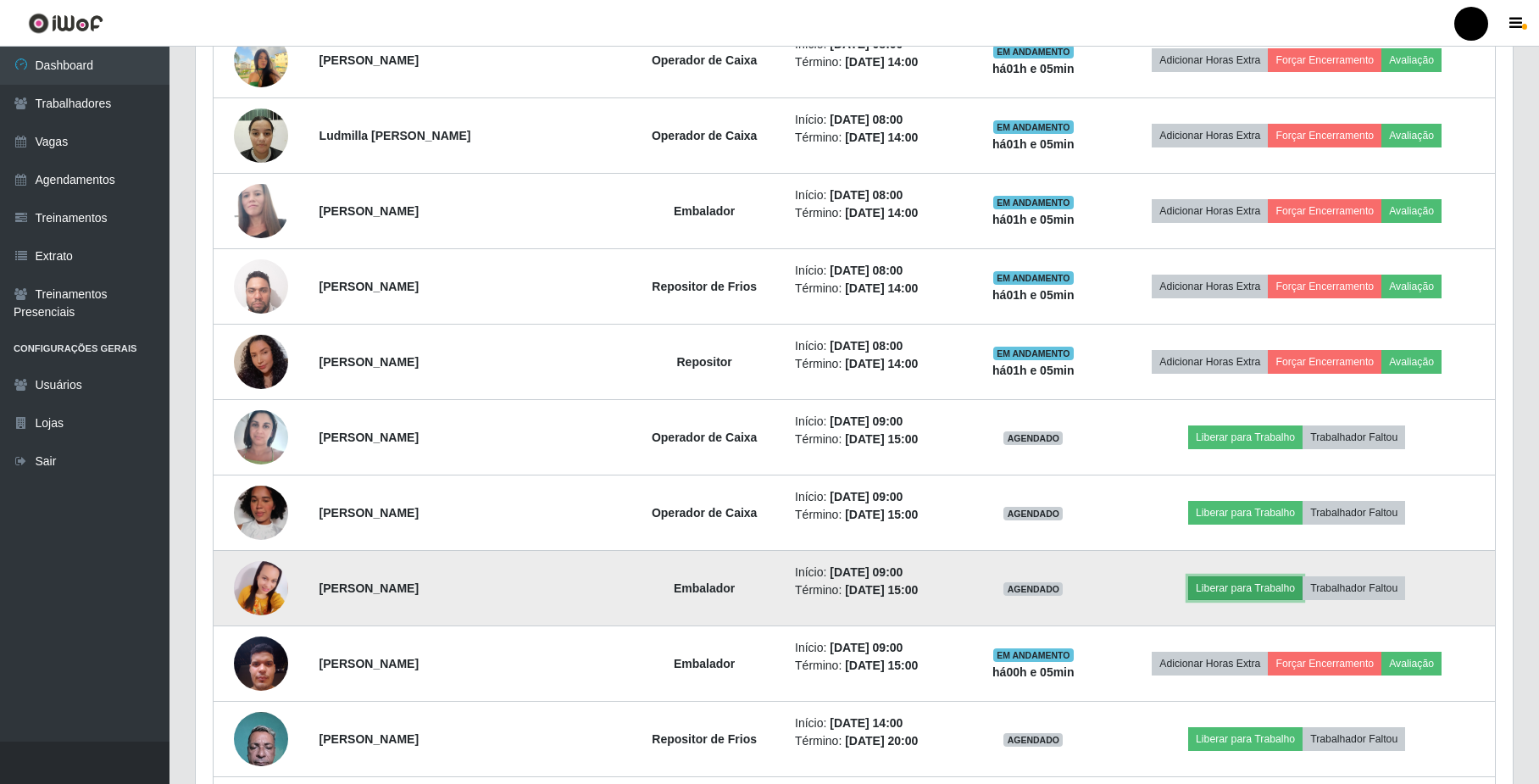
click at [1248, 588] on button "Liberar para Trabalho" at bounding box center [1246, 588] width 115 height 24
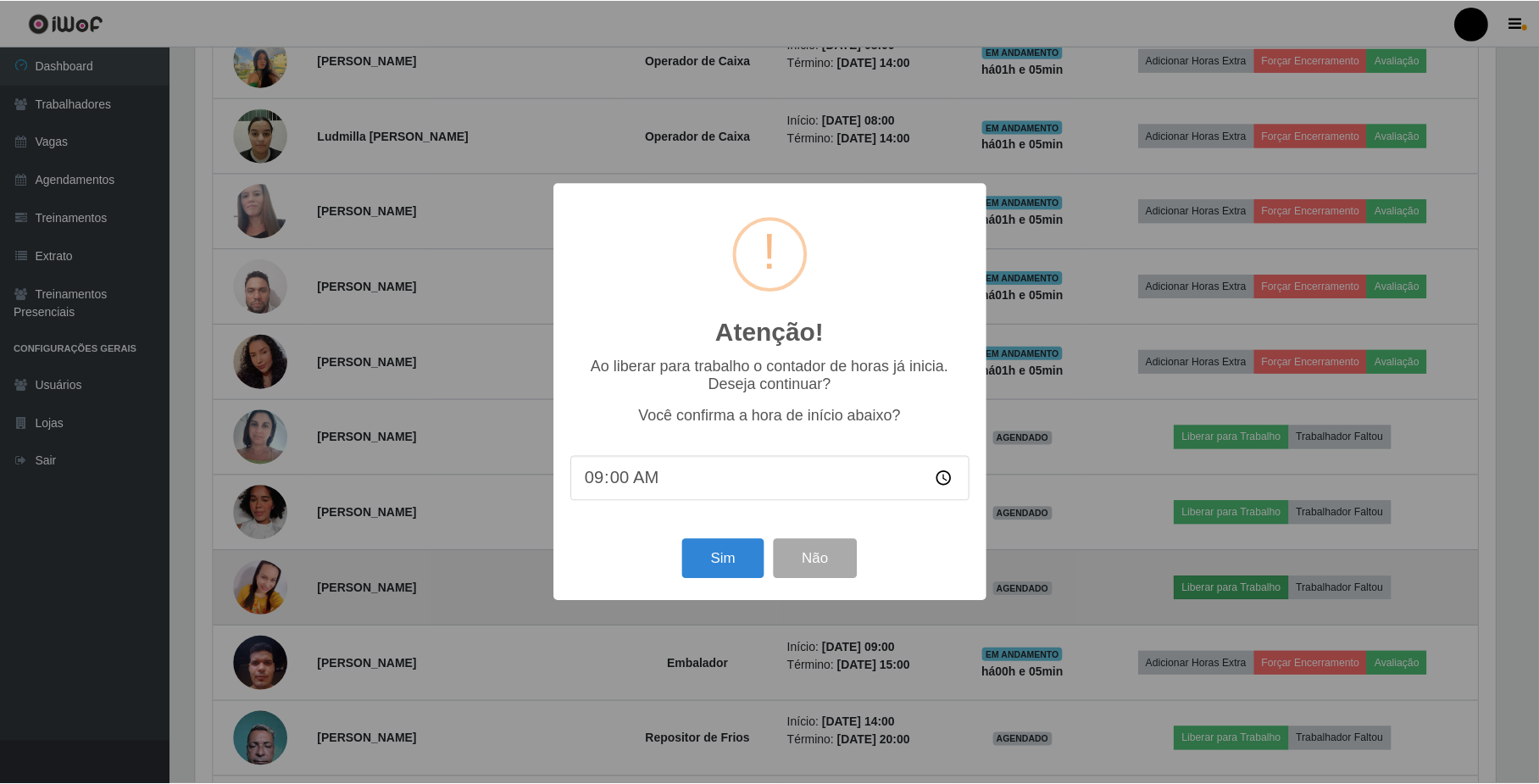
scroll to position [353, 1304]
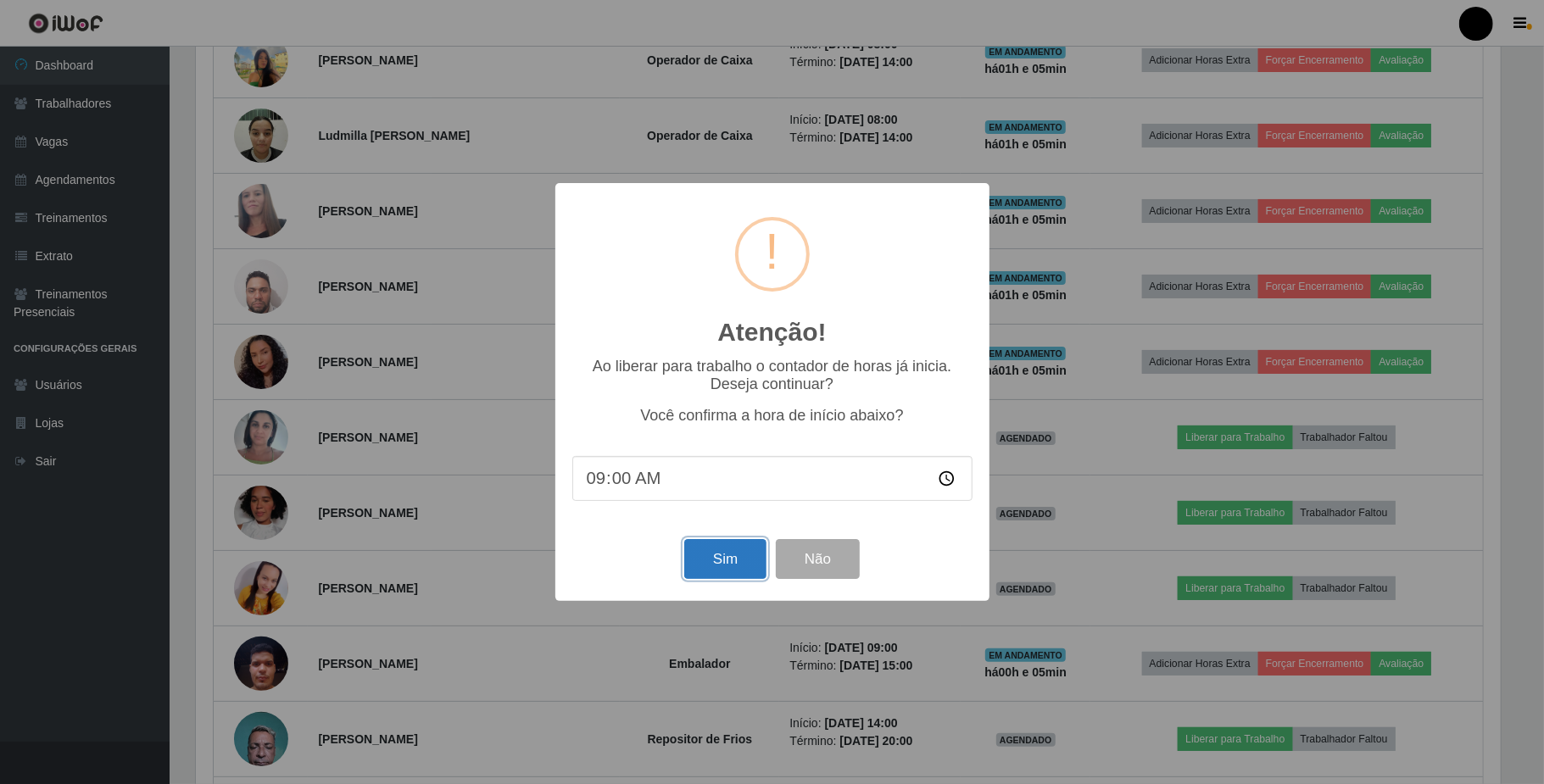
click at [733, 560] on button "Sim" at bounding box center [725, 559] width 82 height 40
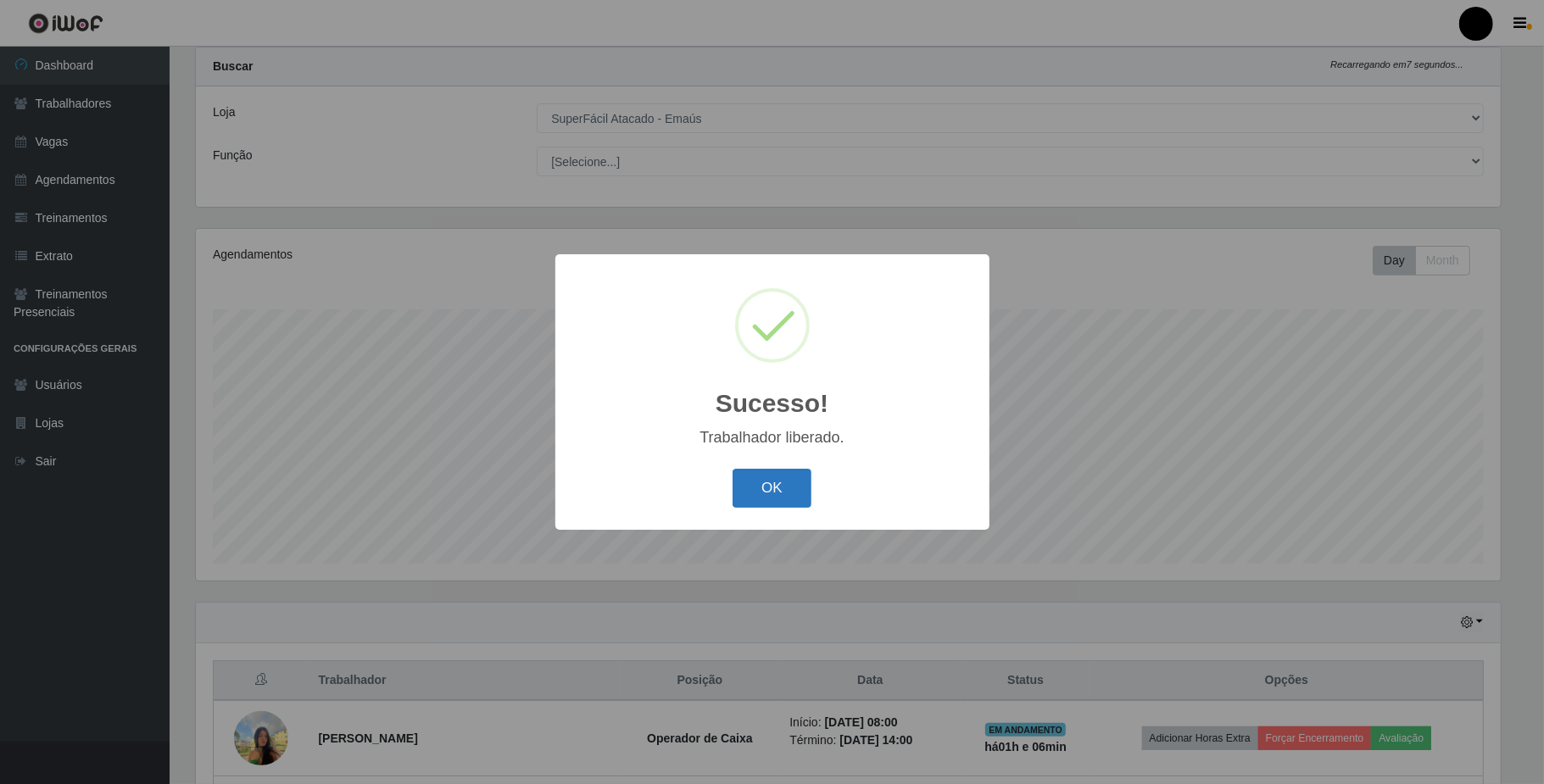
click at [763, 505] on button "OK" at bounding box center [772, 488] width 79 height 40
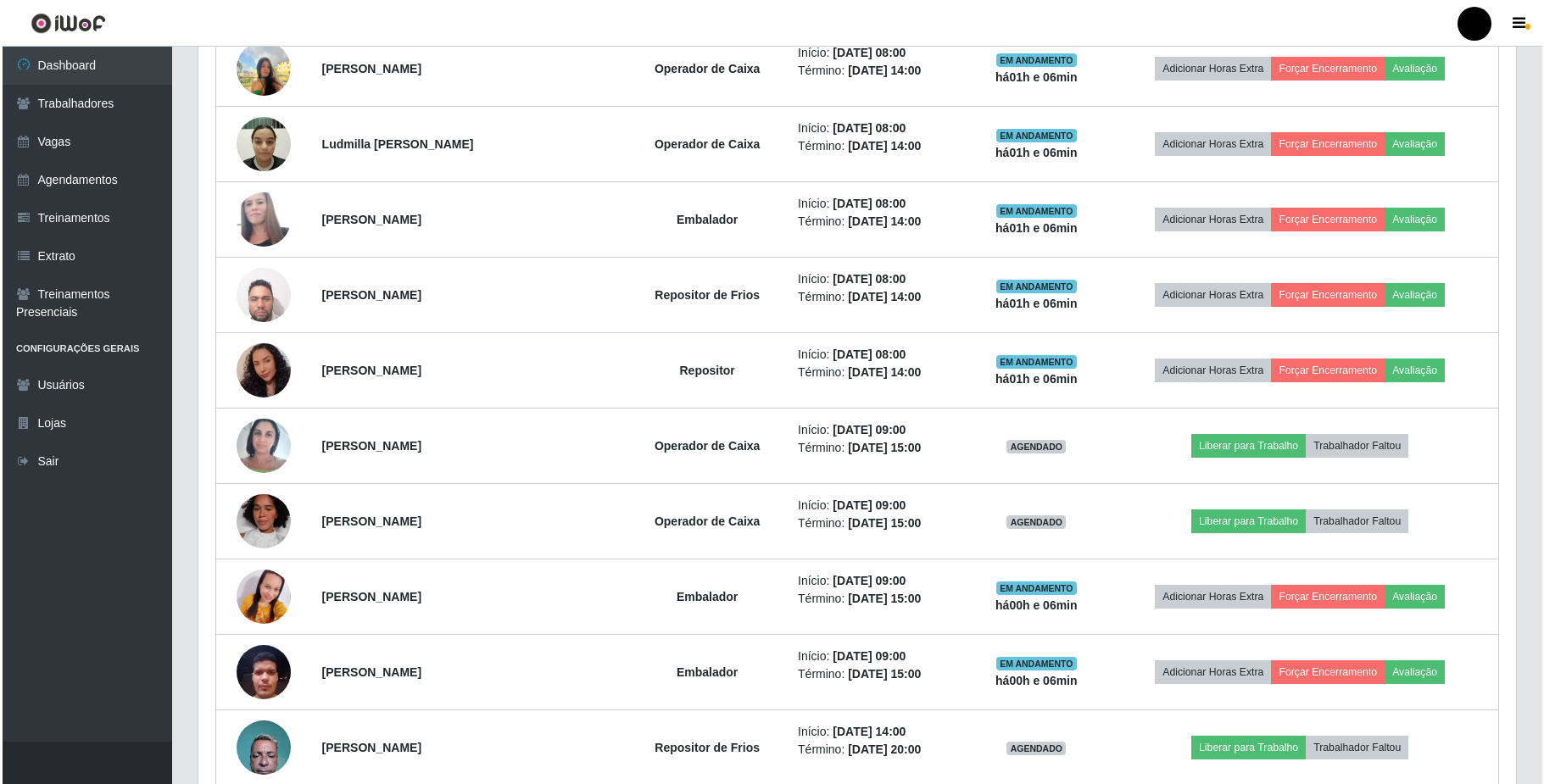
scroll to position [721, 0]
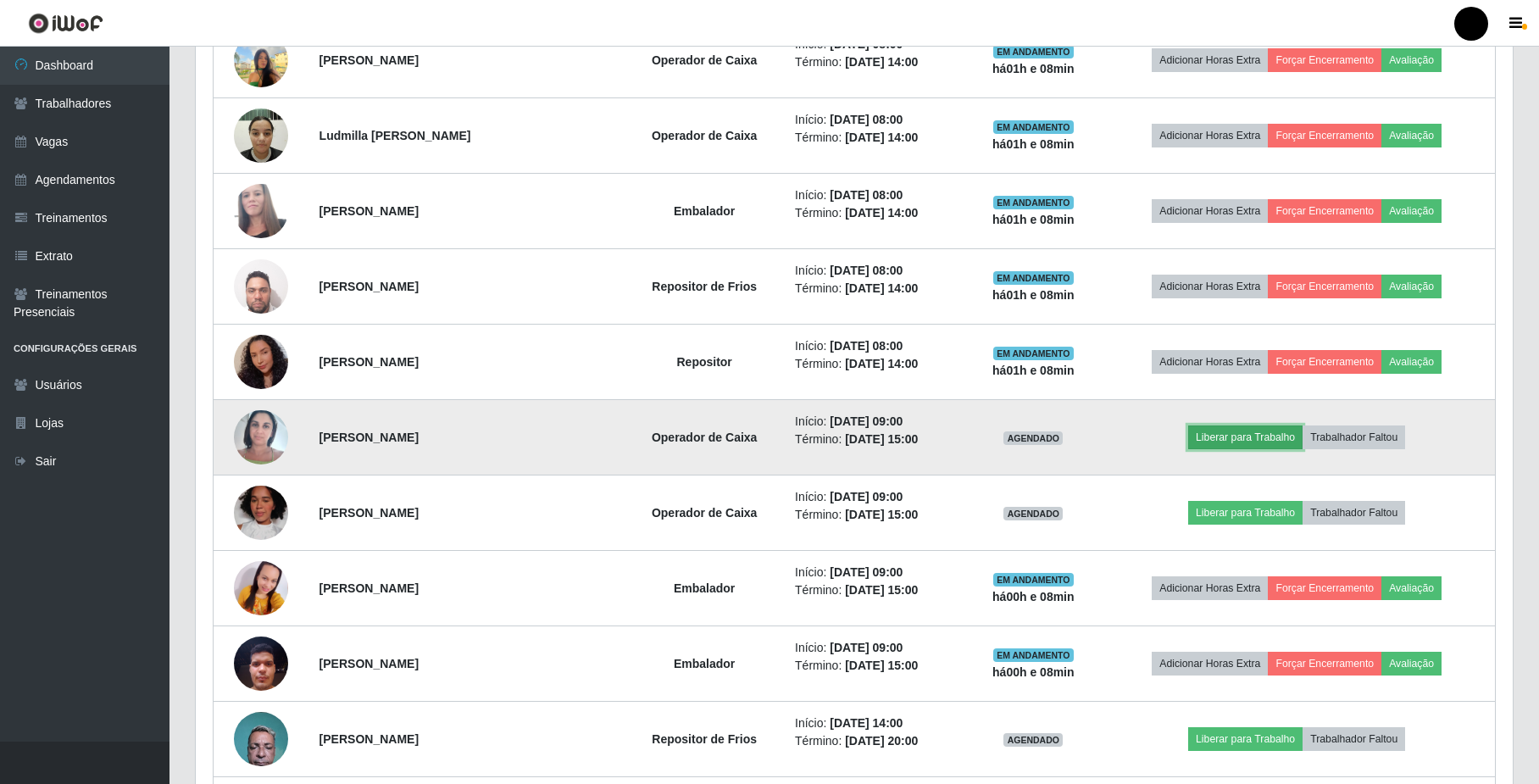
click at [1229, 442] on button "Liberar para Trabalho" at bounding box center [1246, 437] width 115 height 24
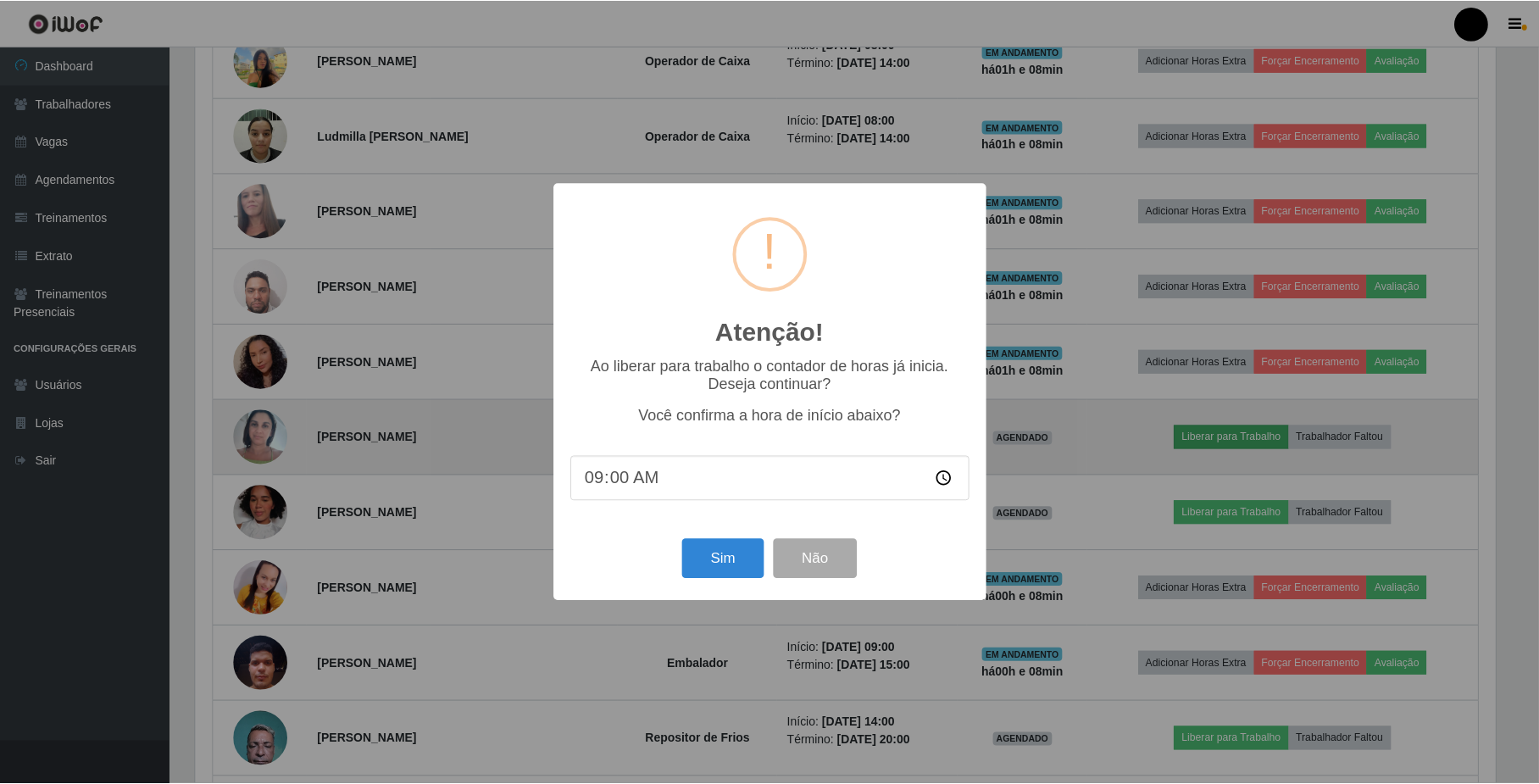
scroll to position [353, 1304]
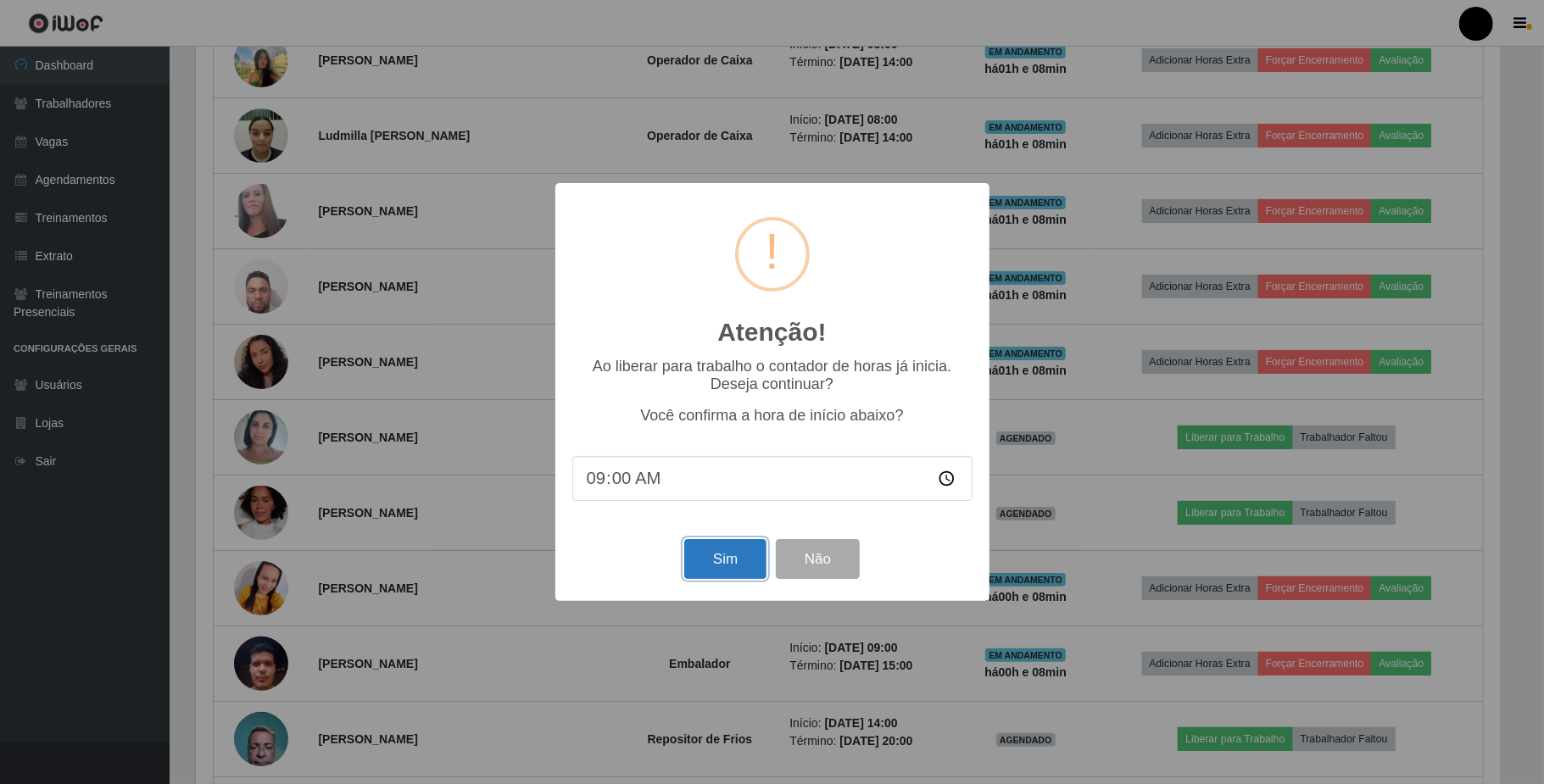
click at [757, 561] on button "Sim" at bounding box center [725, 559] width 82 height 40
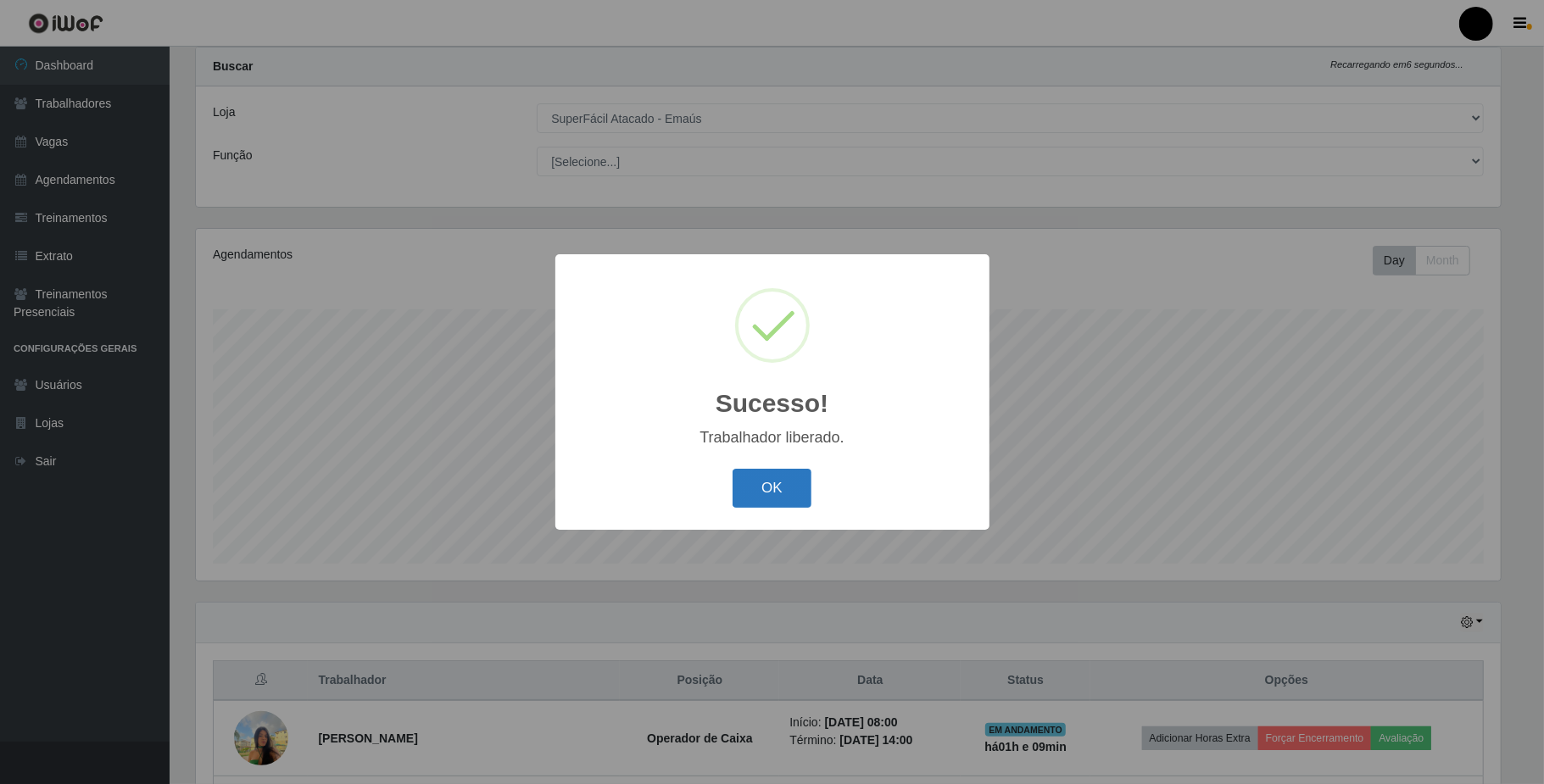
click at [802, 502] on button "OK" at bounding box center [772, 488] width 79 height 40
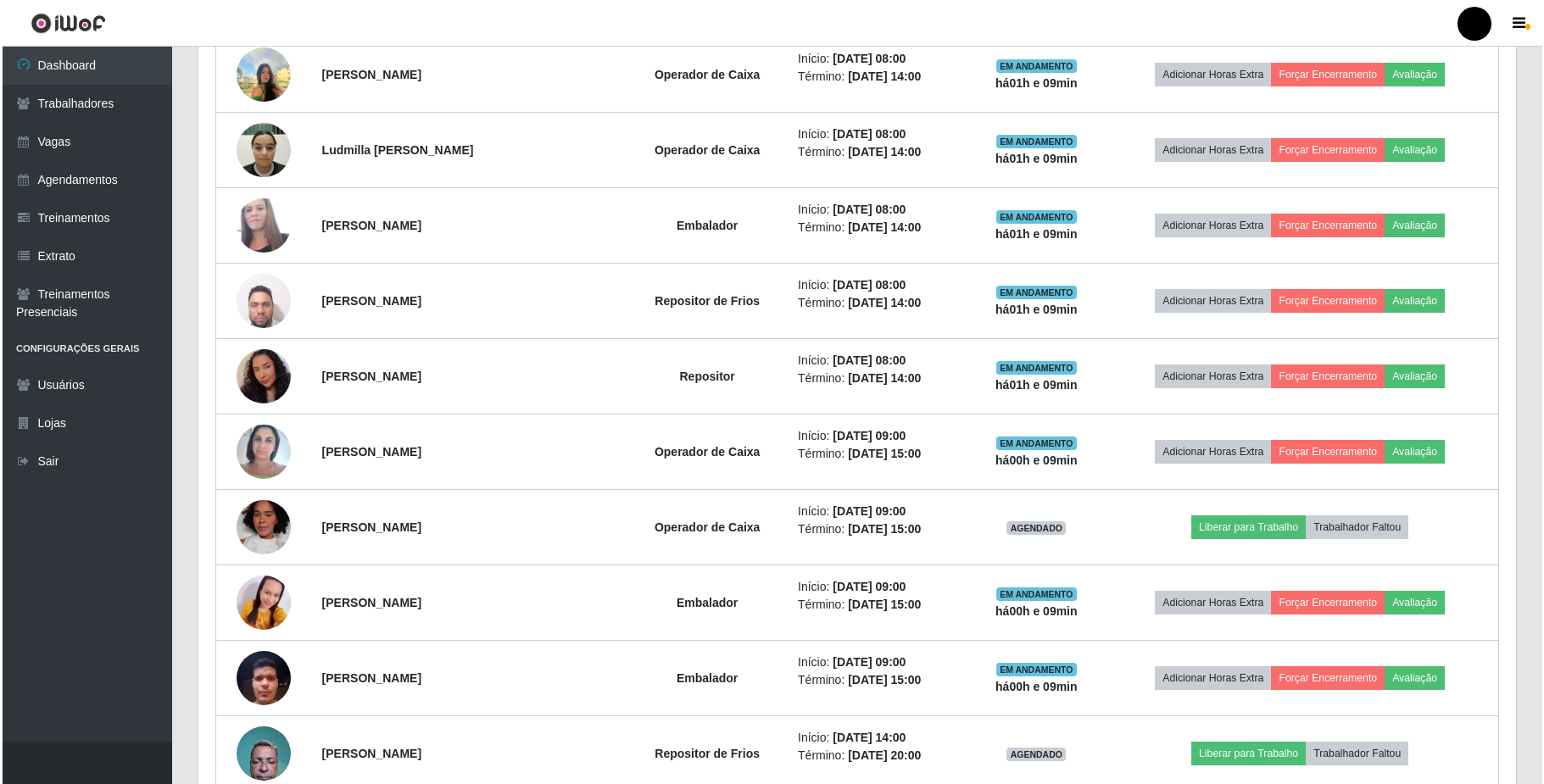
scroll to position [721, 0]
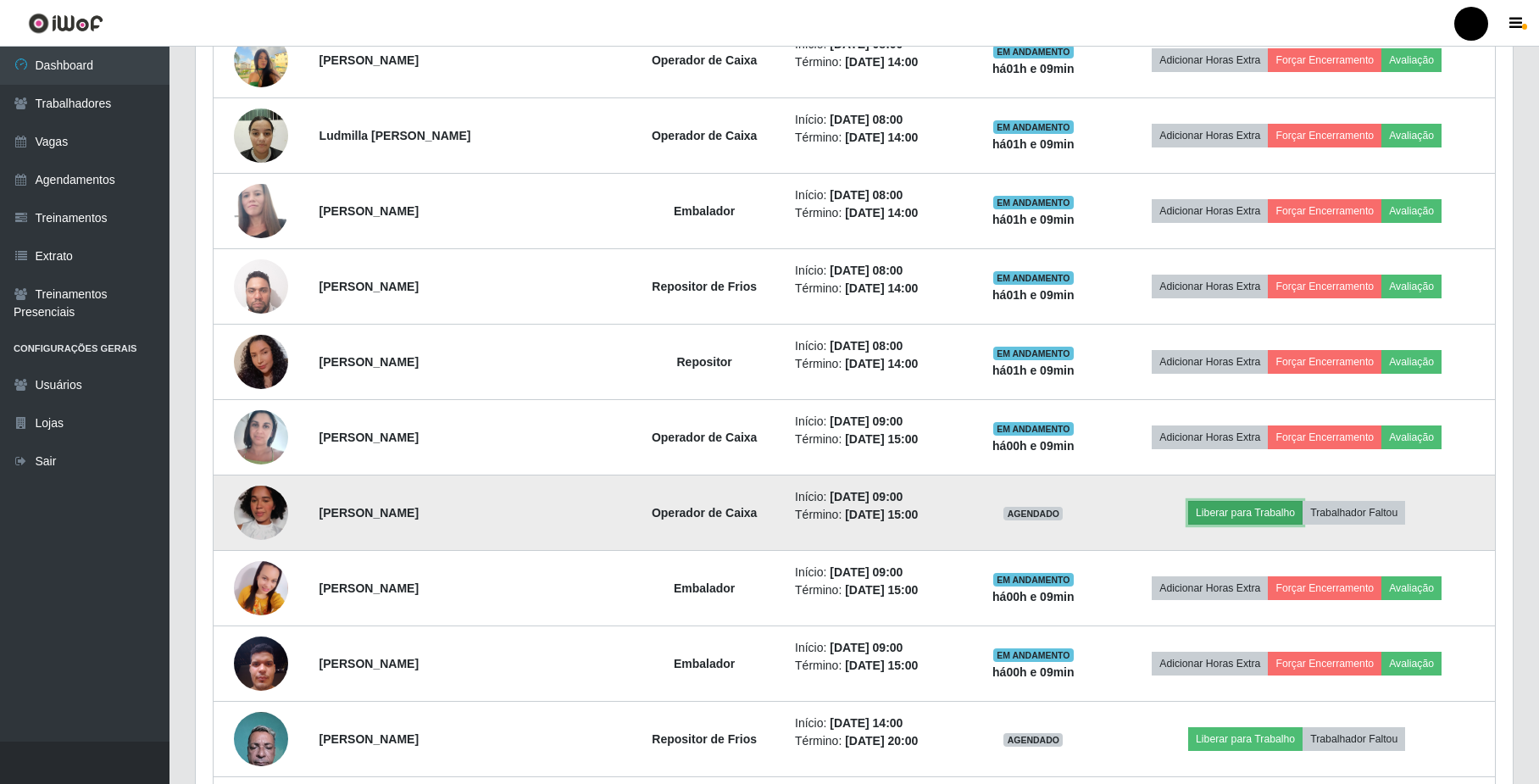
click at [1232, 517] on button "Liberar para Trabalho" at bounding box center [1246, 513] width 115 height 24
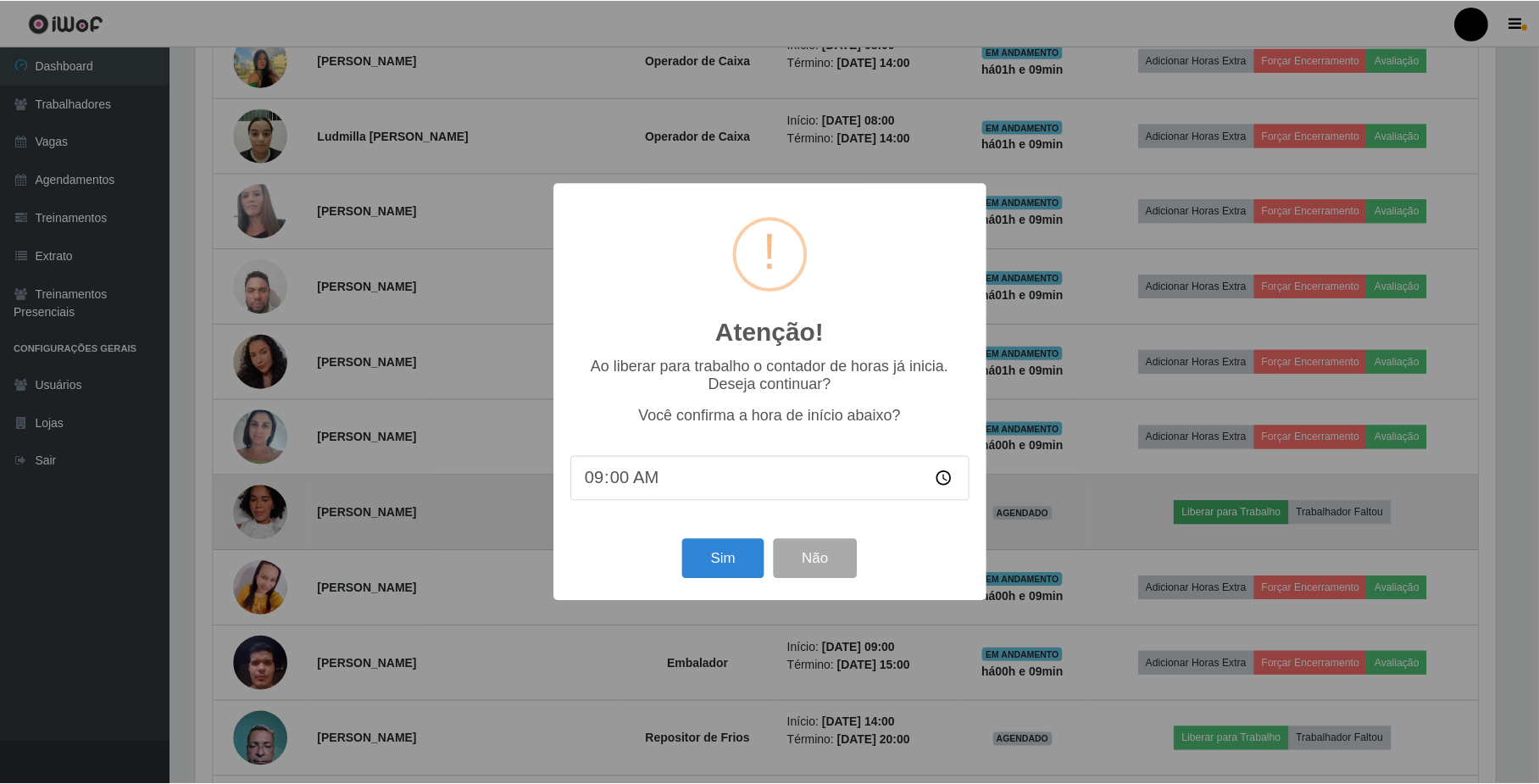
scroll to position [353, 1304]
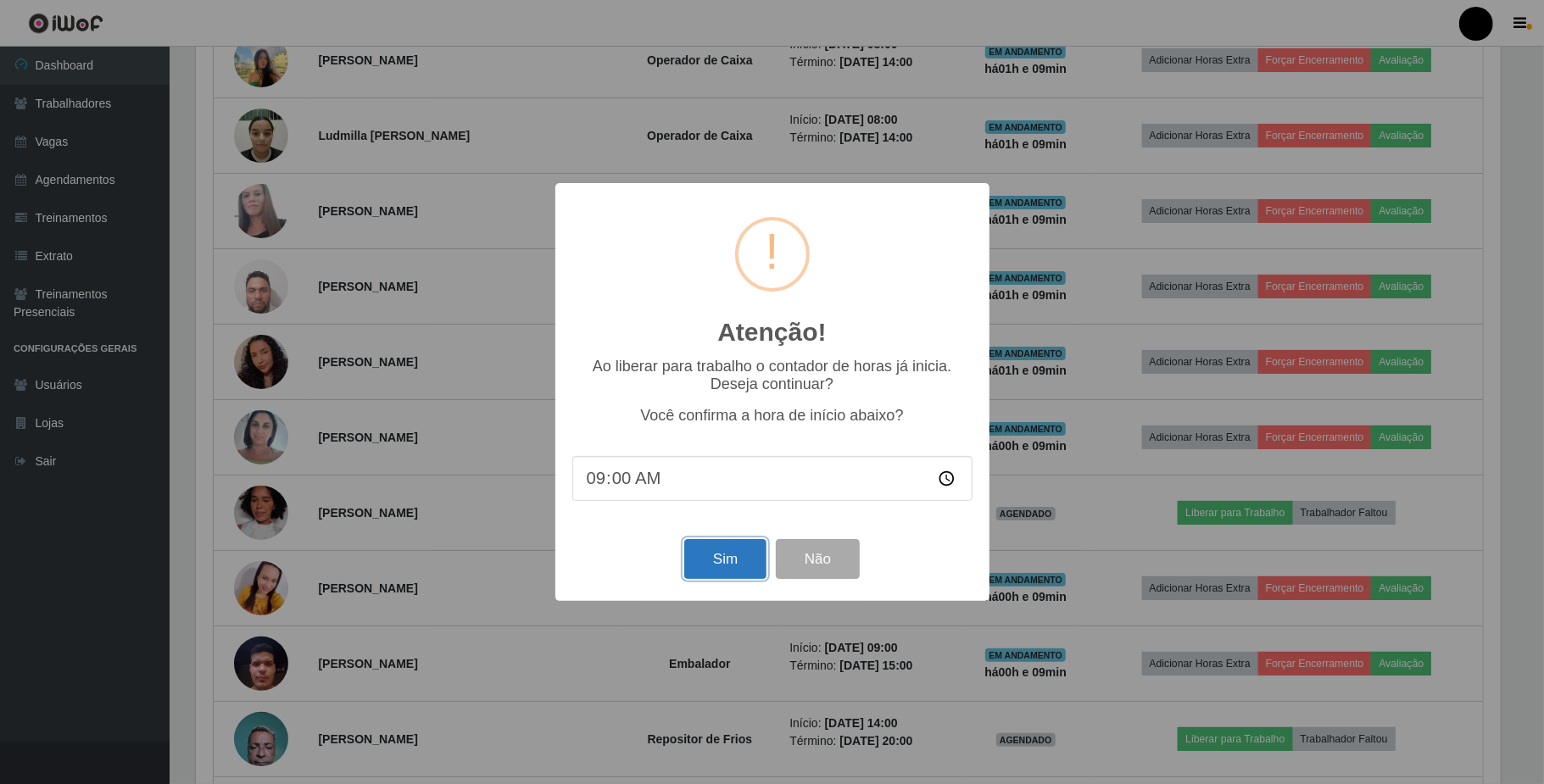
click at [729, 556] on button "Sim" at bounding box center [725, 559] width 82 height 40
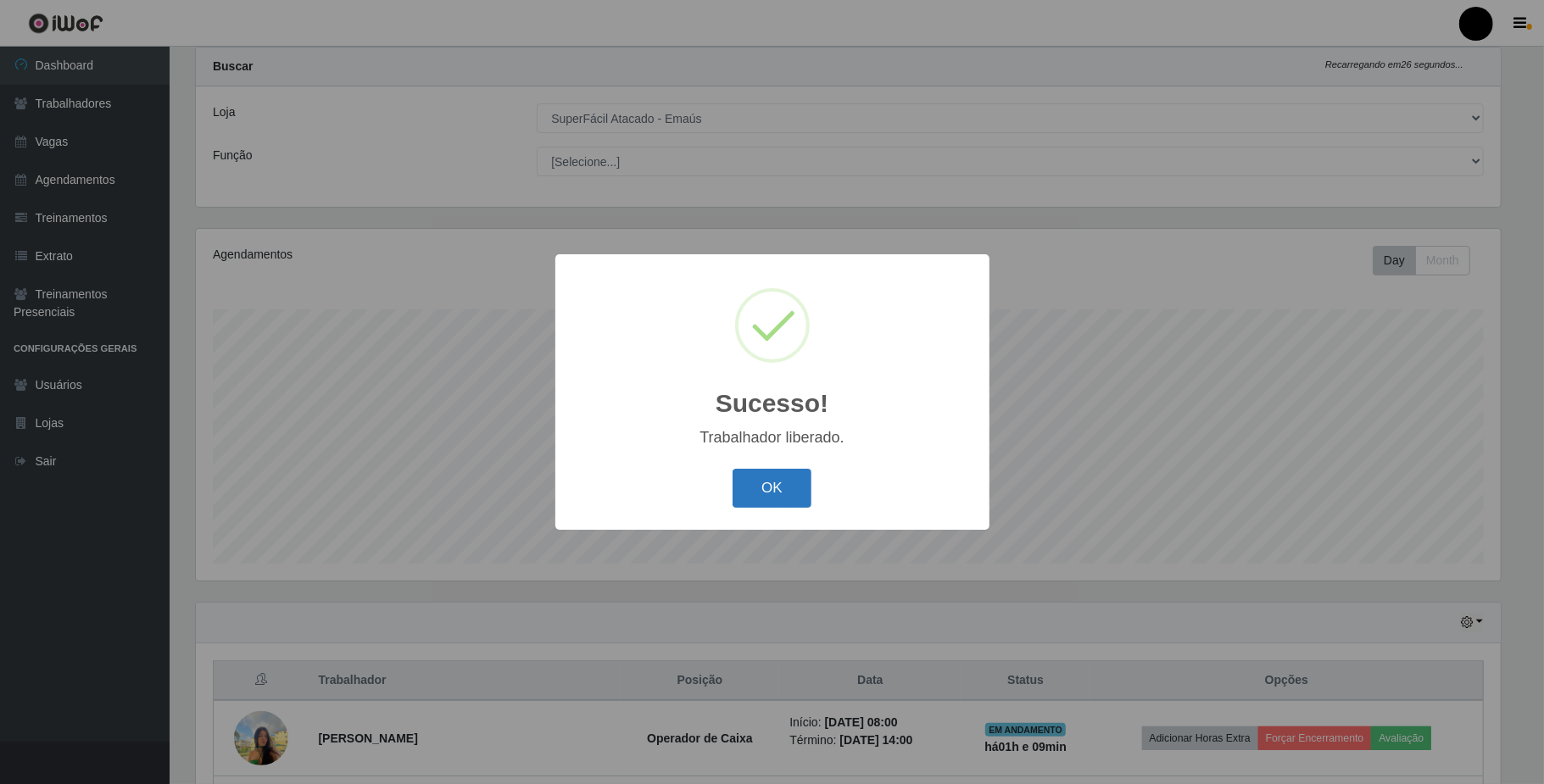
click at [774, 485] on button "OK" at bounding box center [772, 488] width 79 height 40
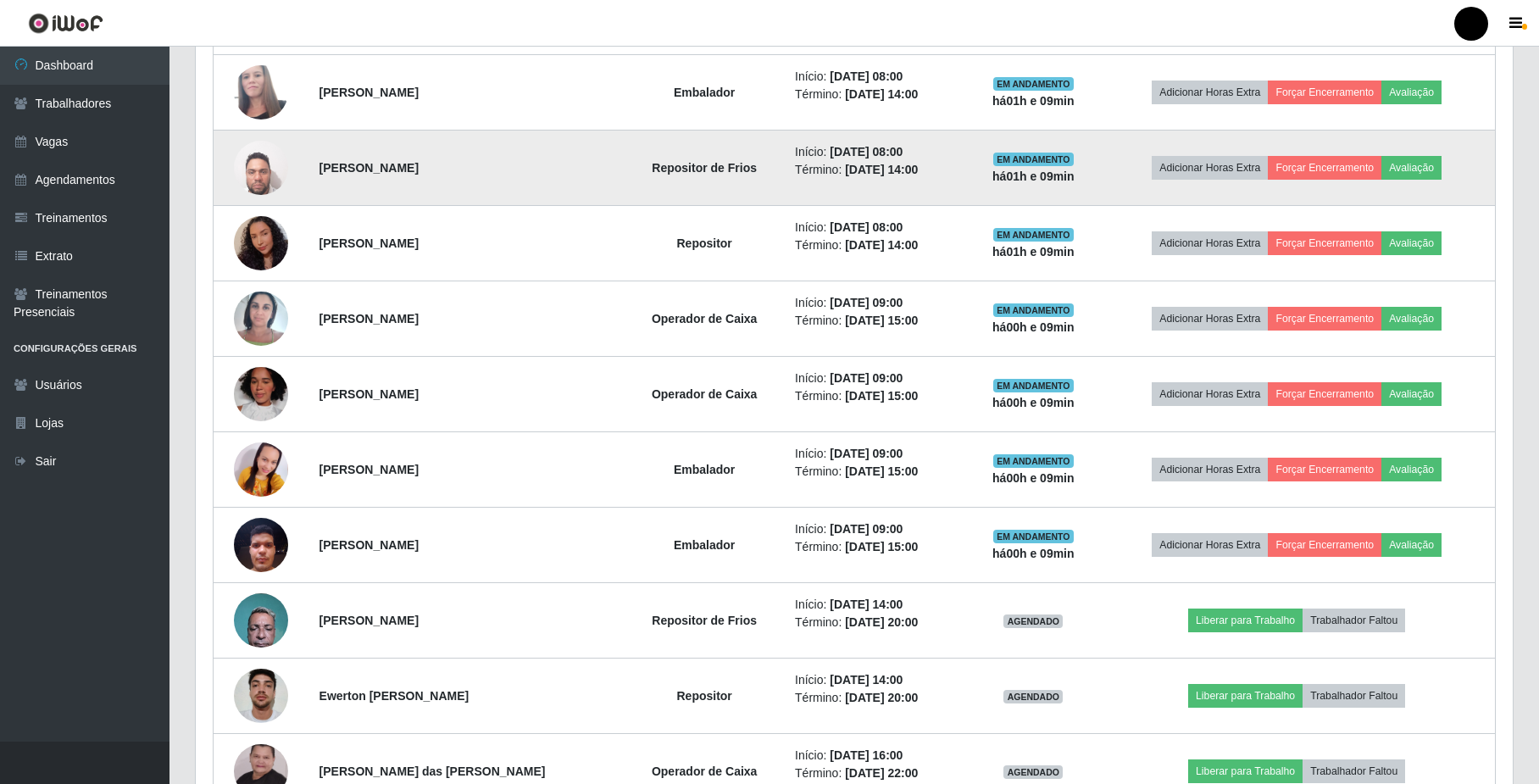
scroll to position [946, 0]
